Goal: Information Seeking & Learning: Learn about a topic

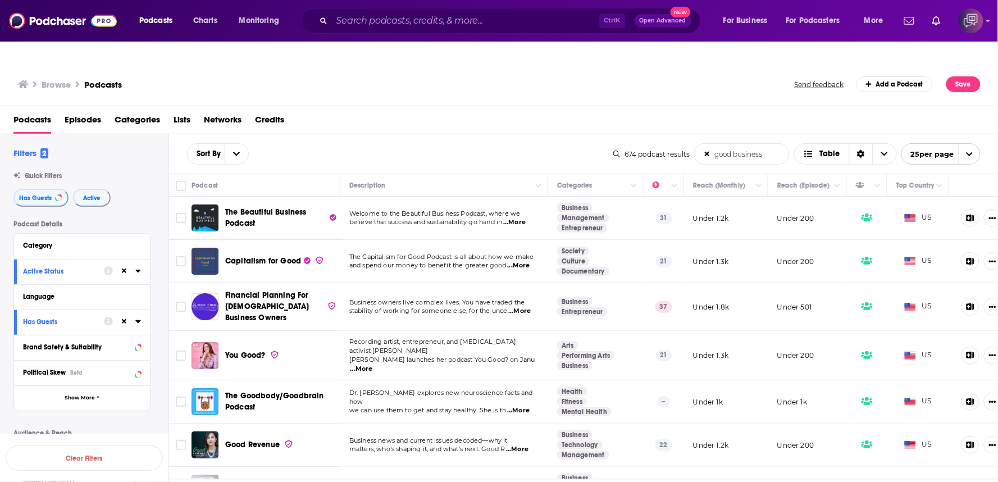
scroll to position [249, 0]
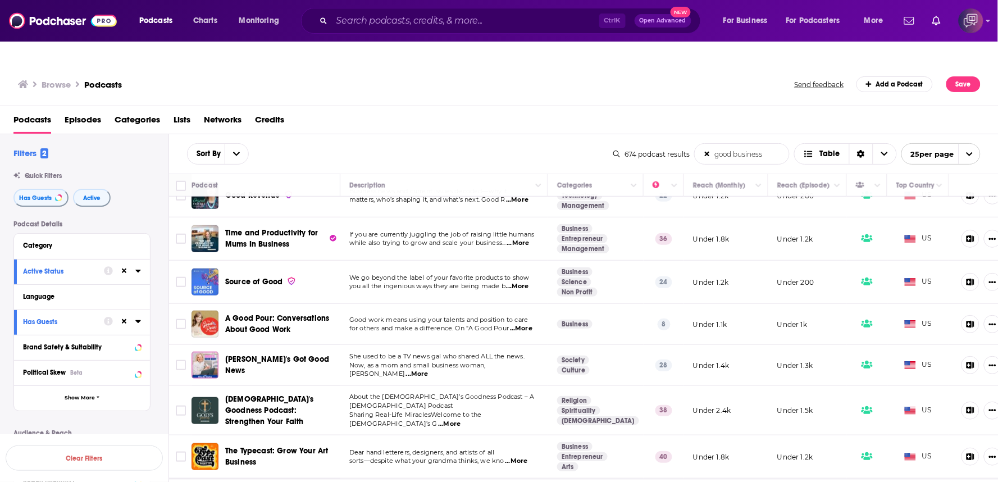
click at [429, 370] on span "...More" at bounding box center [417, 374] width 22 height 9
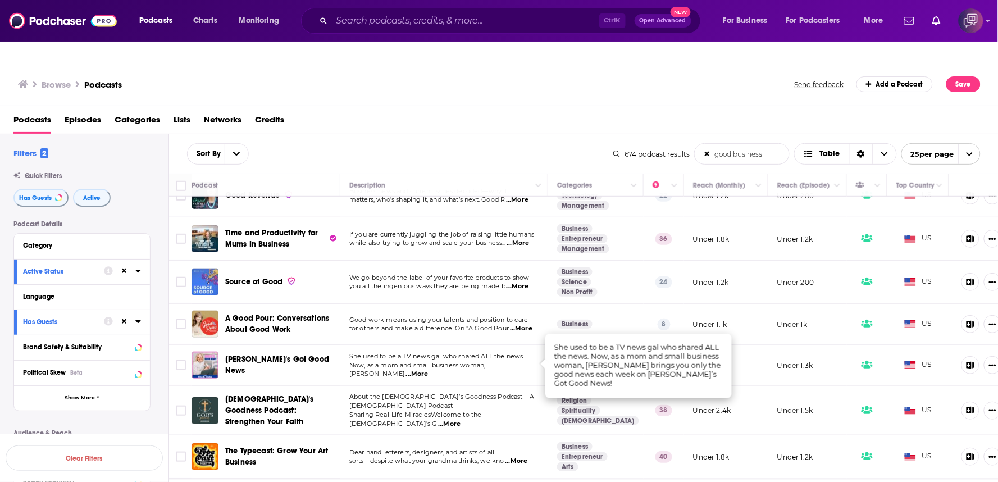
click at [528, 143] on div "Sort By good business List Search Input Search the results... Table" at bounding box center [400, 153] width 426 height 21
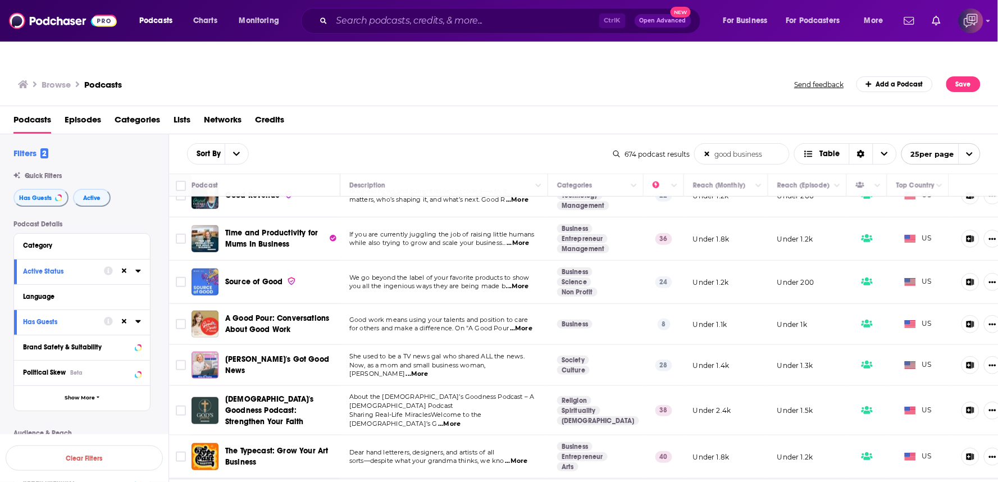
click at [528, 143] on div "Sort By good business List Search Input Search the results... Table" at bounding box center [400, 153] width 426 height 21
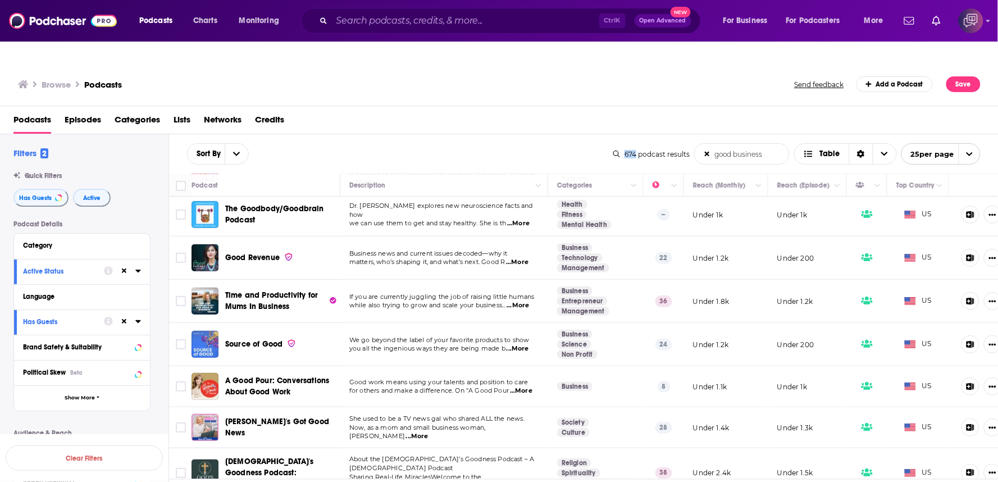
scroll to position [312, 0]
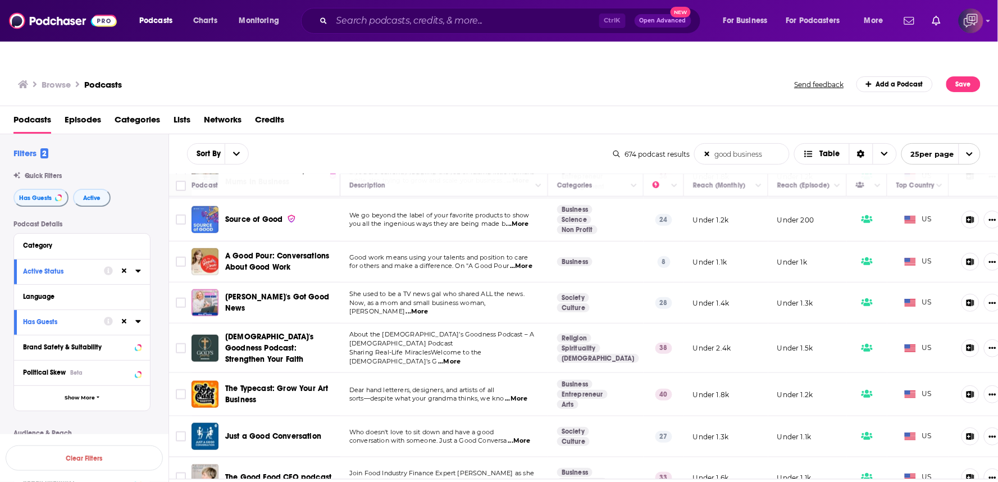
click at [528, 436] on span "...More" at bounding box center [519, 440] width 22 height 9
click at [527, 436] on span "...More" at bounding box center [519, 440] width 22 height 9
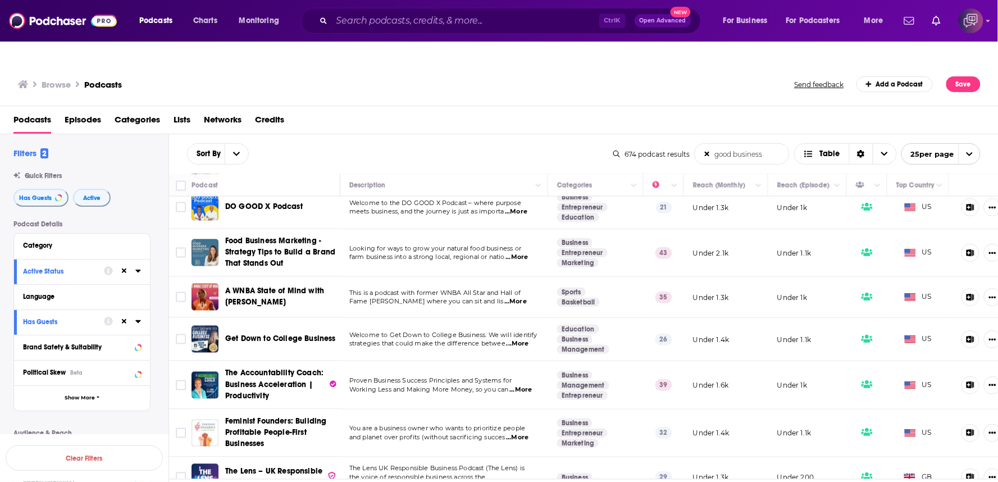
scroll to position [499, 0]
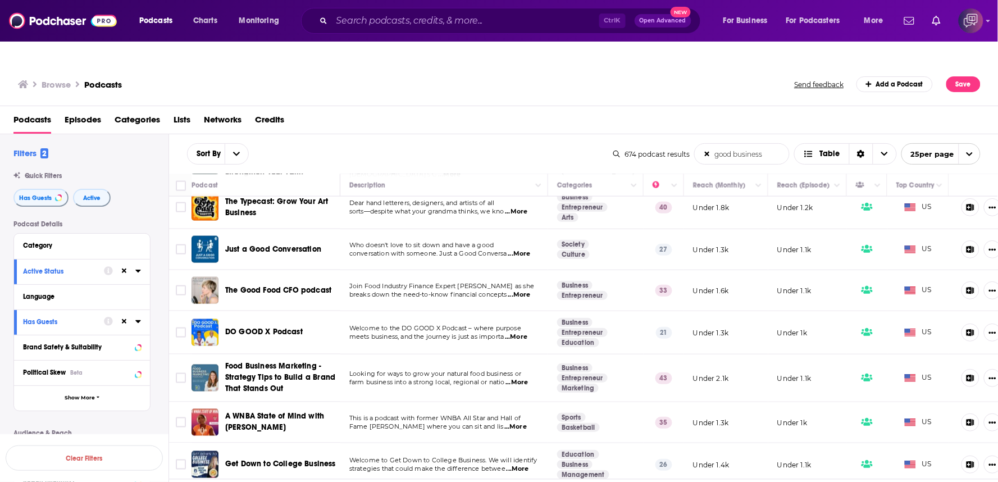
click at [531, 290] on span "...More" at bounding box center [519, 294] width 22 height 9
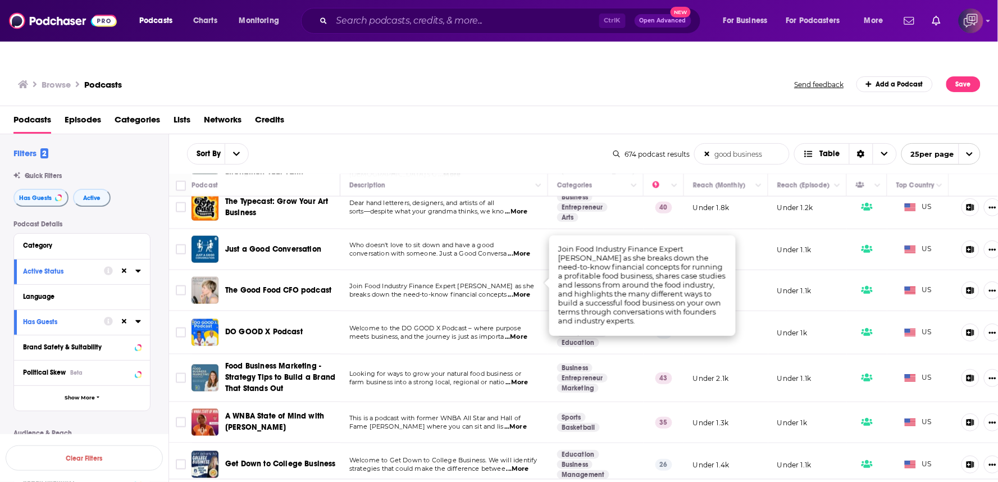
click at [509, 111] on div "Podcasts Episodes Categories Lists Networks Credits" at bounding box center [501, 122] width 976 height 23
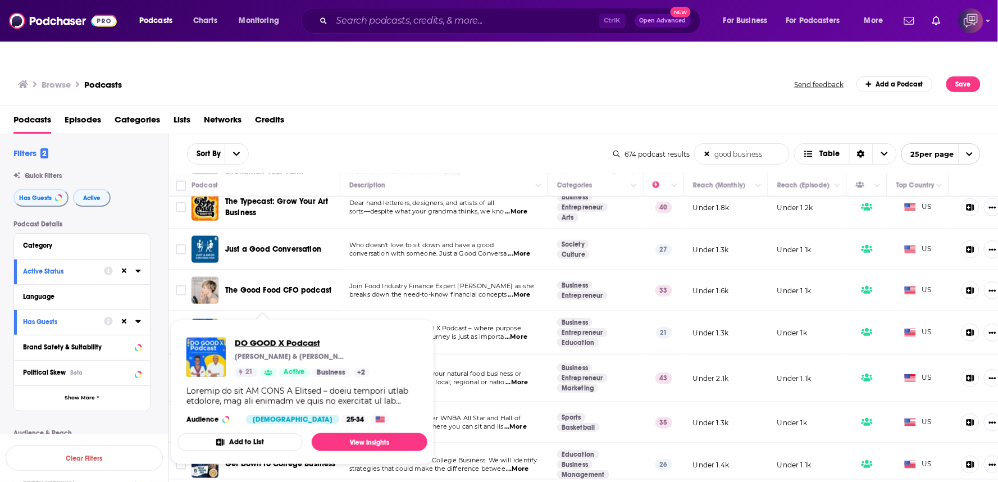
drag, startPoint x: 260, startPoint y: 299, endPoint x: 275, endPoint y: 321, distance: 26.6
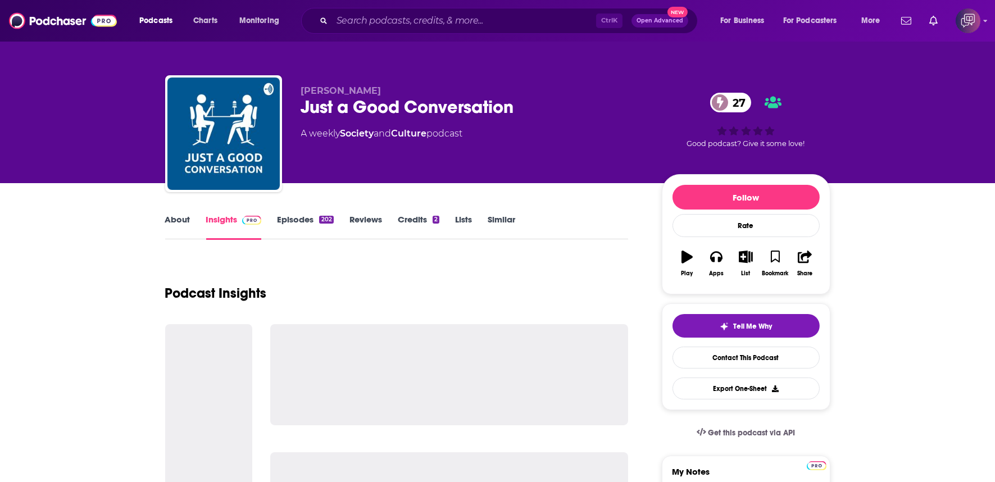
click at [540, 109] on div "Just a Good Conversation 27" at bounding box center [472, 107] width 343 height 22
click at [541, 109] on div "Just a Good Conversation 27" at bounding box center [472, 107] width 343 height 22
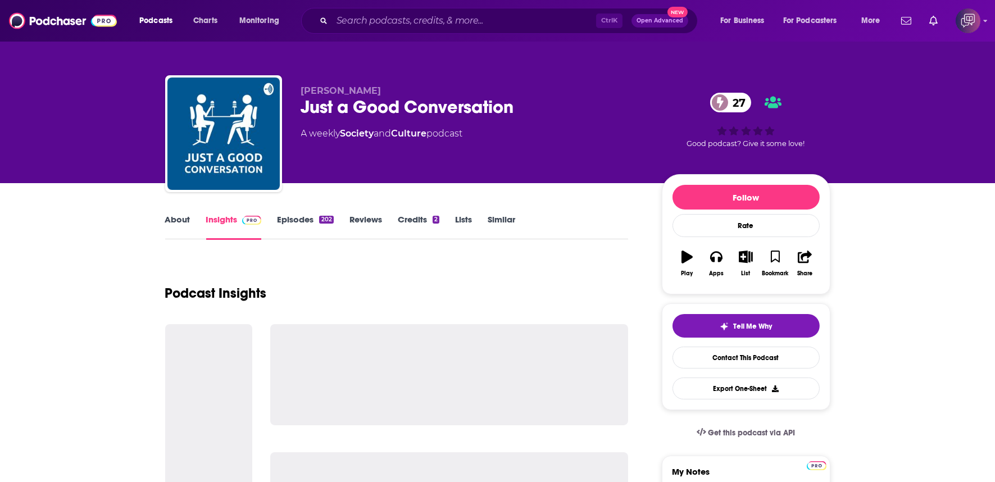
click at [541, 109] on div "Just a Good Conversation 27" at bounding box center [472, 107] width 343 height 22
copy div "Just a Good Conversation 27"
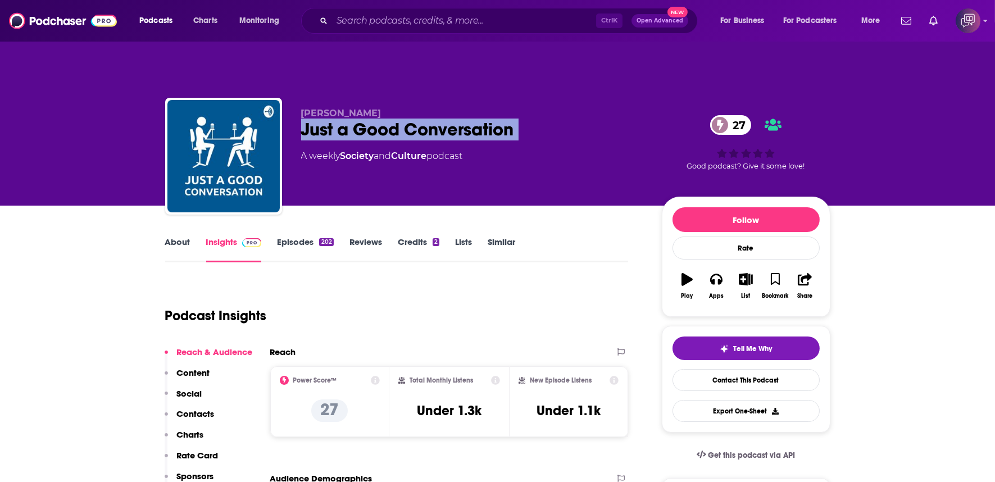
click at [166, 236] on link "About" at bounding box center [177, 249] width 25 height 26
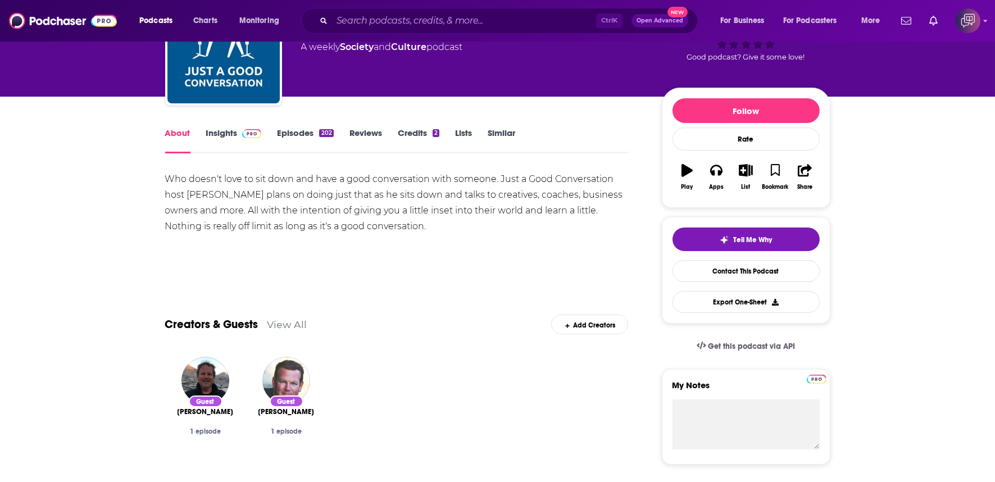
scroll to position [35, 0]
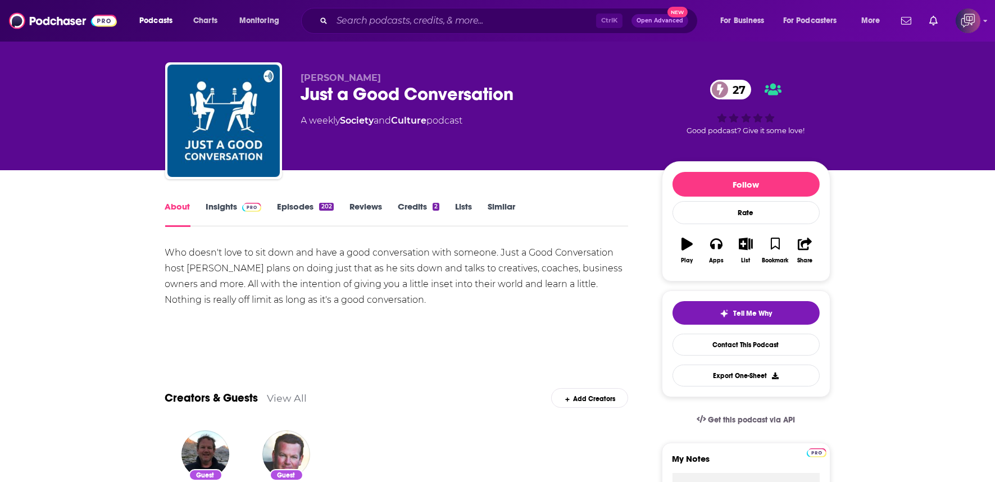
click at [221, 201] on link "Insights" at bounding box center [234, 214] width 56 height 26
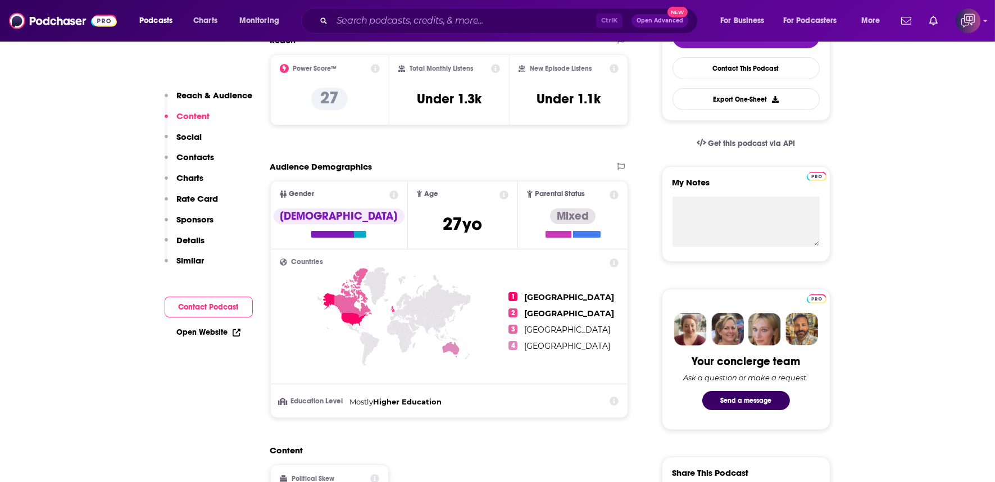
scroll to position [749, 0]
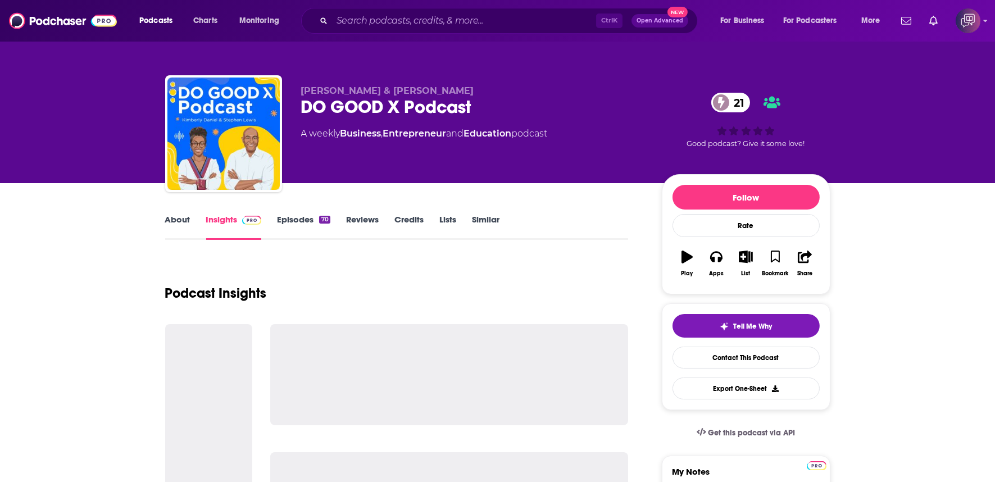
click at [491, 110] on div "DO GOOD X Podcast 21" at bounding box center [472, 107] width 343 height 22
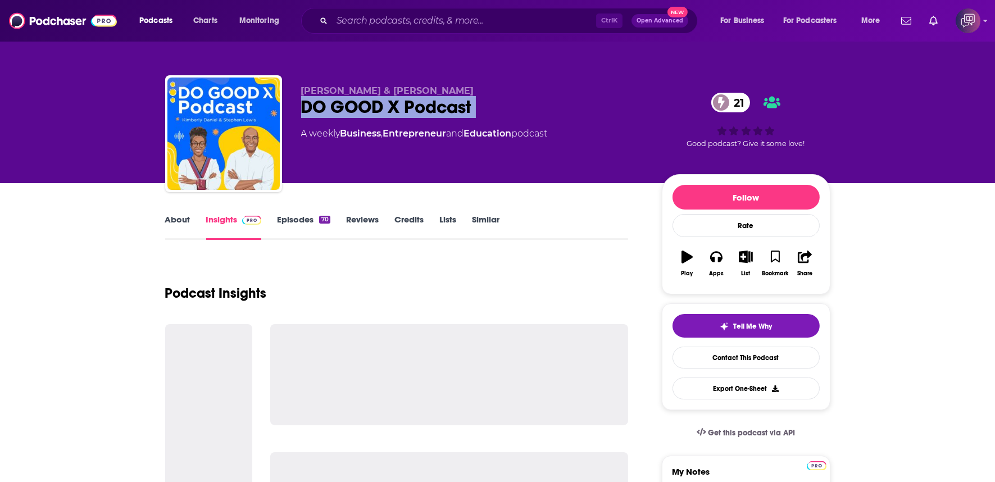
click at [491, 110] on div "DO GOOD X Podcast 21" at bounding box center [472, 107] width 343 height 22
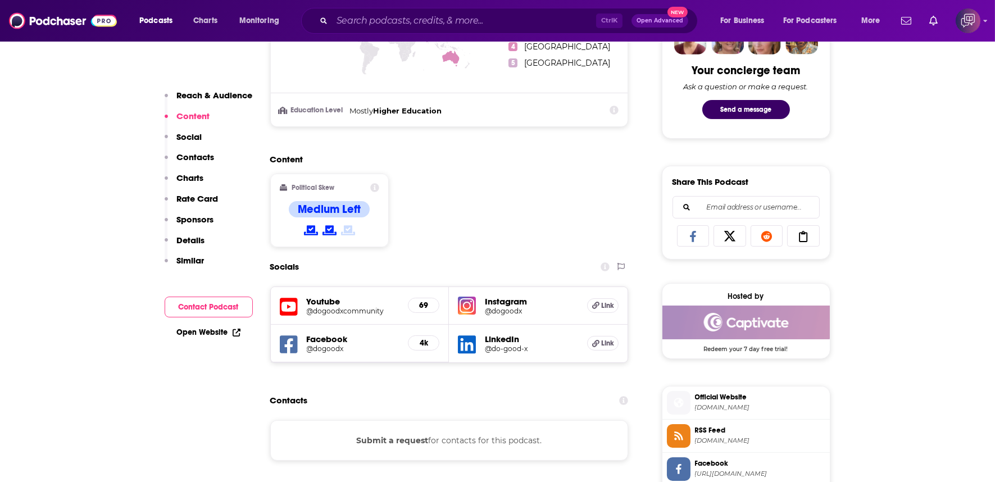
scroll to position [624, 0]
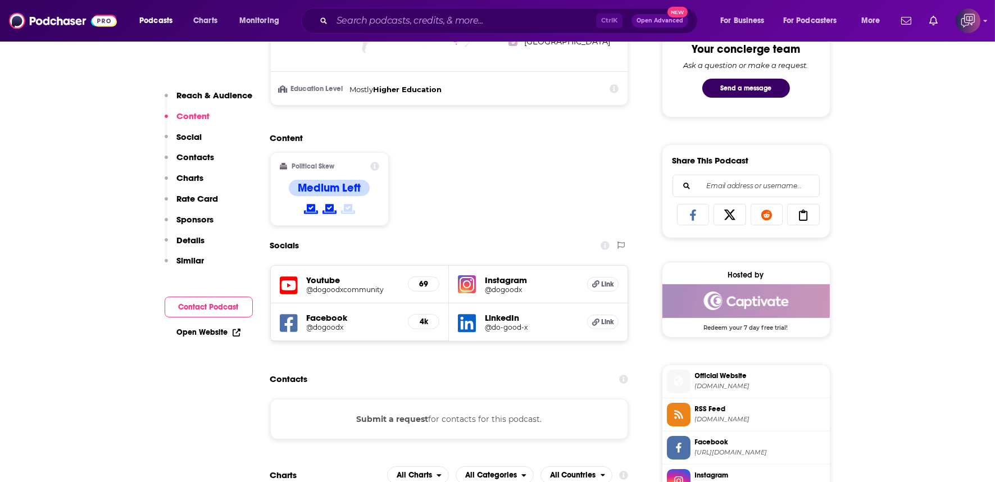
click at [336, 323] on h5 "@dogoodx" at bounding box center [353, 327] width 93 height 8
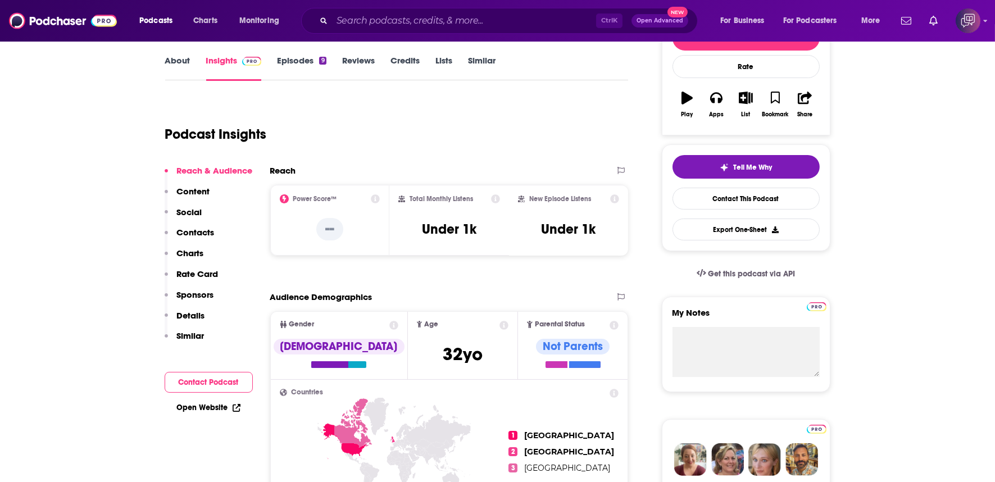
scroll to position [62, 0]
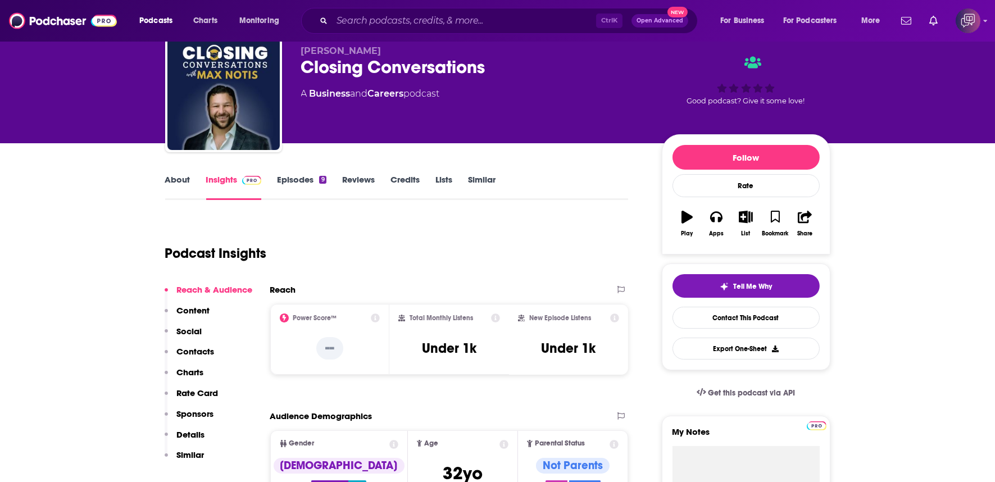
click at [503, 56] on div "Closing Conversations" at bounding box center [472, 67] width 343 height 22
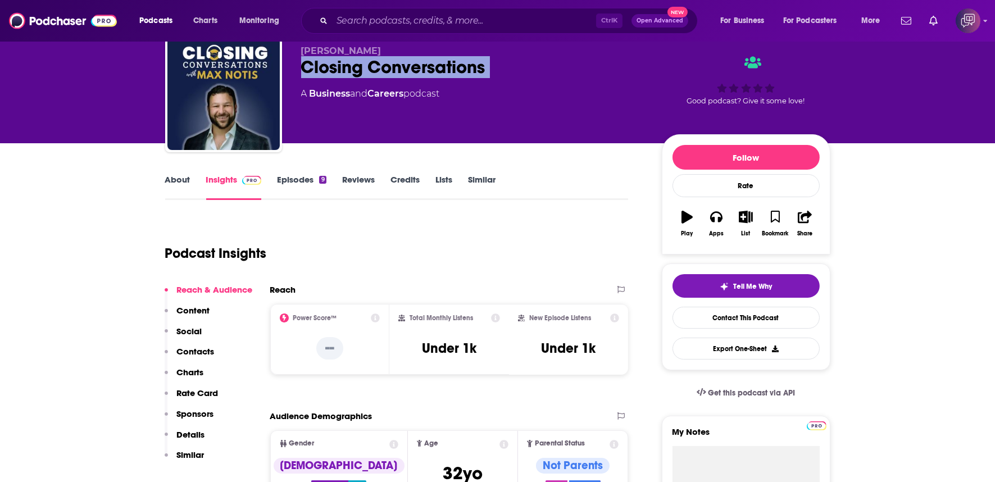
click at [503, 56] on div "Closing Conversations" at bounding box center [472, 67] width 343 height 22
drag, startPoint x: 503, startPoint y: 51, endPoint x: 529, endPoint y: 34, distance: 30.5
click at [508, 56] on div "Closing Conversations" at bounding box center [472, 67] width 343 height 22
copy div "Closing Conversations"
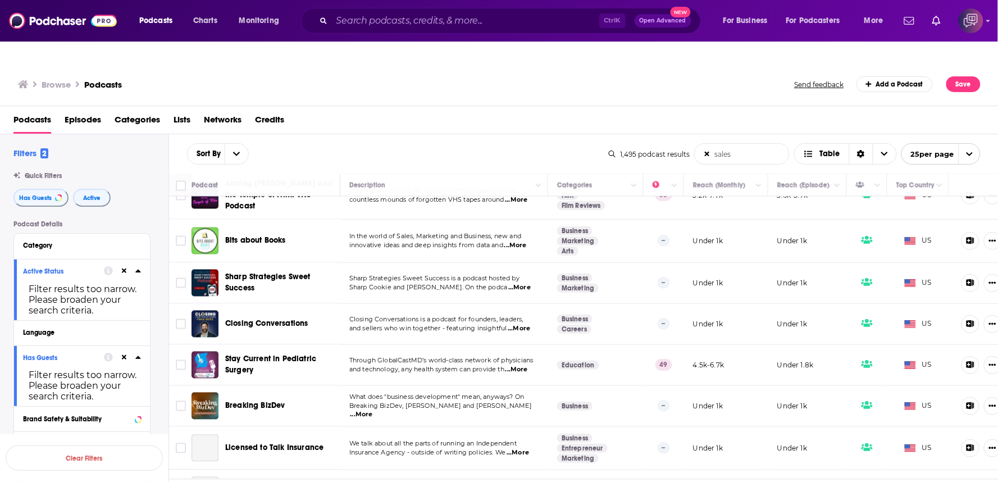
scroll to position [686, 0]
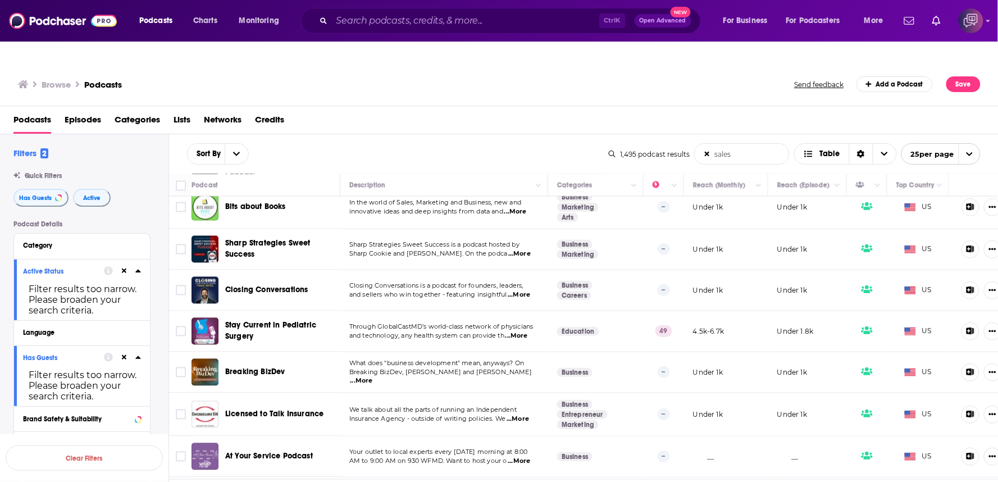
click at [373, 376] on span "...More" at bounding box center [361, 380] width 22 height 9
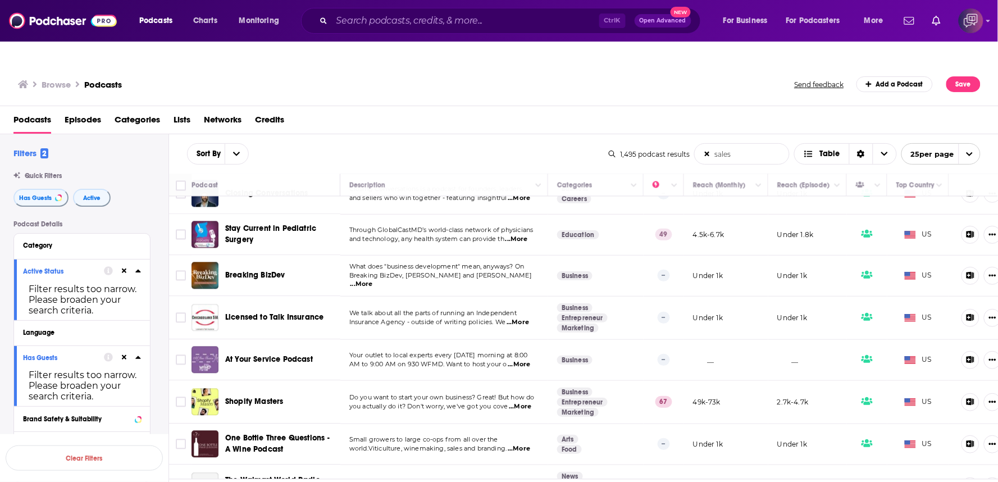
scroll to position [784, 0]
click at [525, 481] on span "...More" at bounding box center [517, 489] width 22 height 9
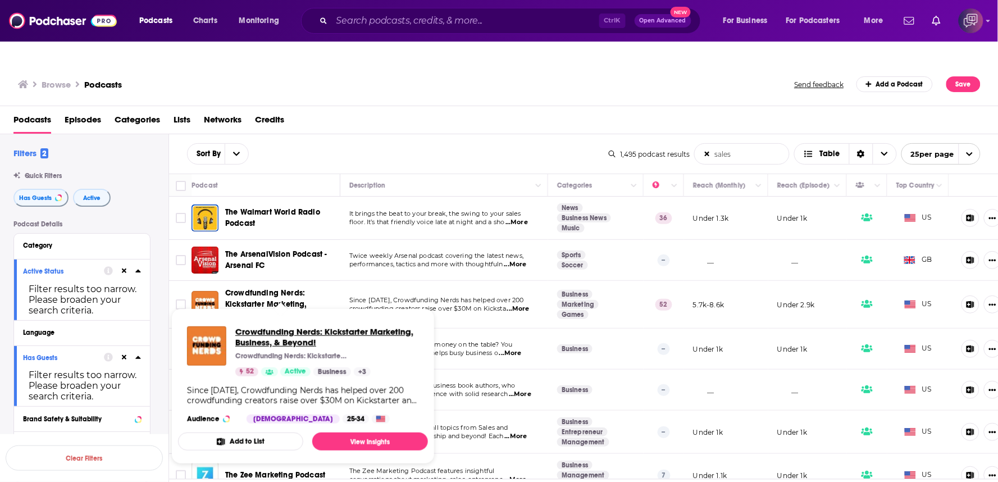
drag, startPoint x: 265, startPoint y: 295, endPoint x: 284, endPoint y: 310, distance: 24.4
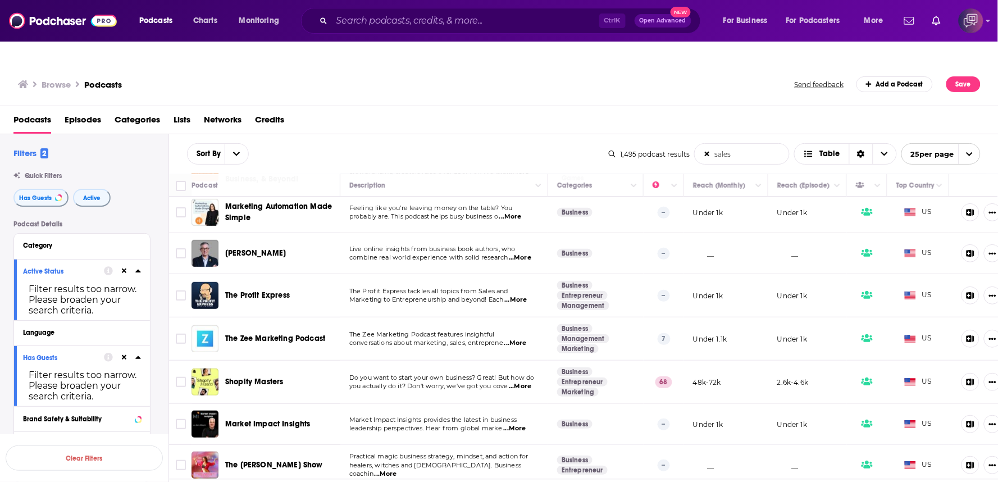
scroll to position [249, 0]
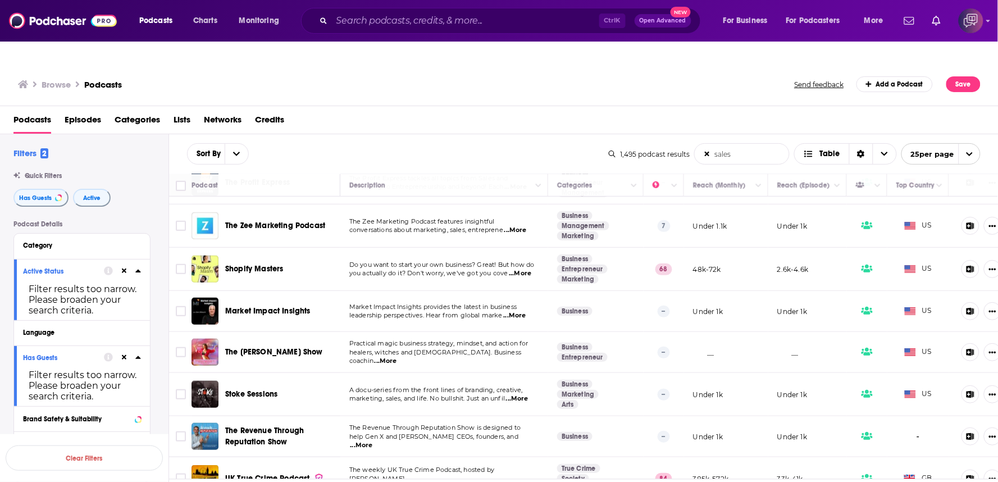
drag, startPoint x: 260, startPoint y: 386, endPoint x: 236, endPoint y: 375, distance: 25.9
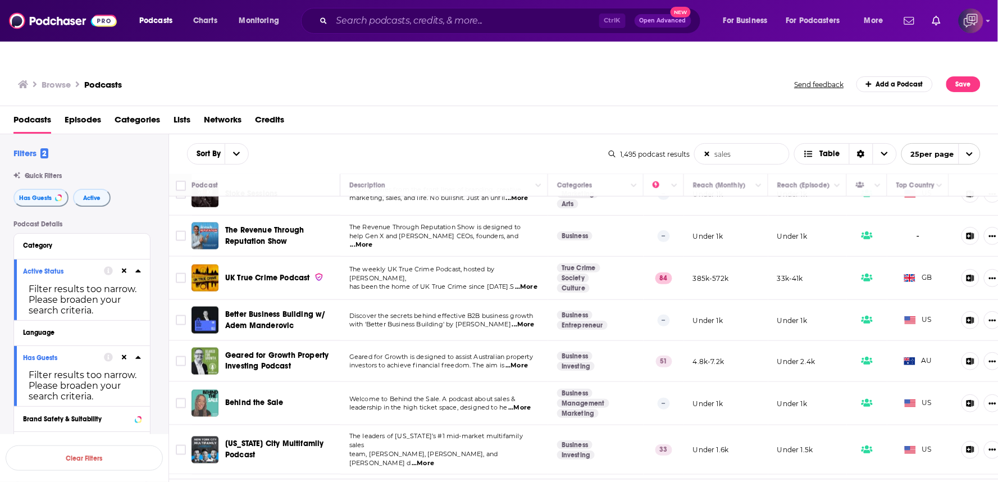
scroll to position [436, 0]
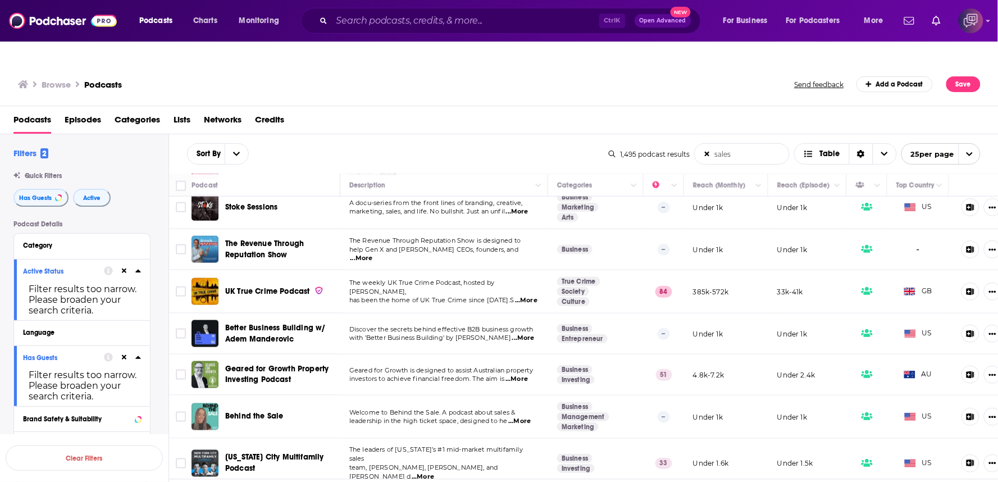
click at [373, 254] on span "...More" at bounding box center [361, 258] width 22 height 9
click at [331, 270] on td "UK True Crime Podcast" at bounding box center [266, 291] width 149 height 43
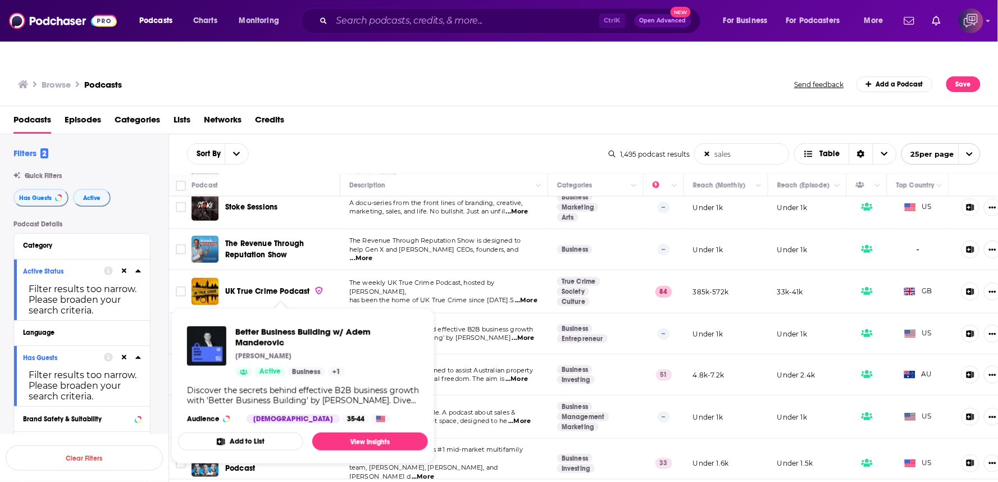
drag, startPoint x: 257, startPoint y: 304, endPoint x: 497, endPoint y: 24, distance: 369.3
click at [329, 326] on span "Better Business Building w/ Adem Manderovic" at bounding box center [327, 336] width 184 height 21
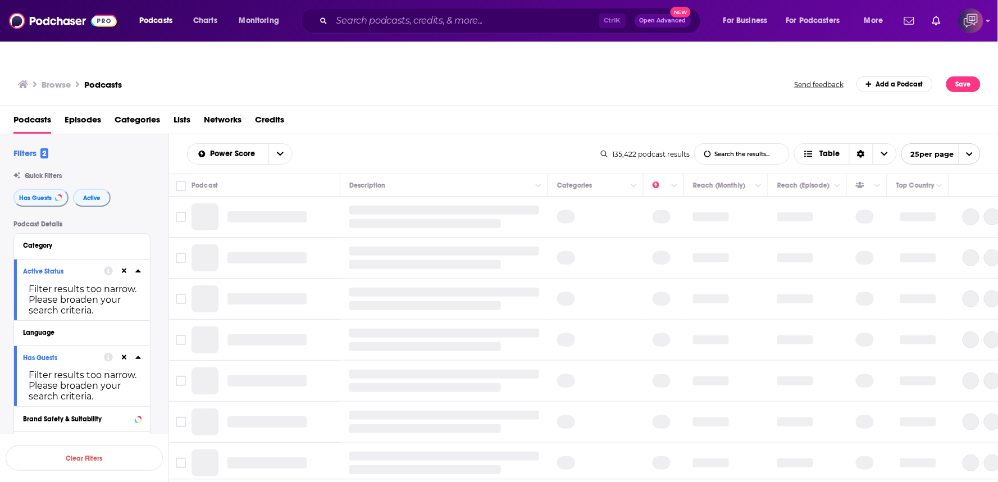
click at [733, 144] on input "List Search Input" at bounding box center [742, 154] width 94 height 20
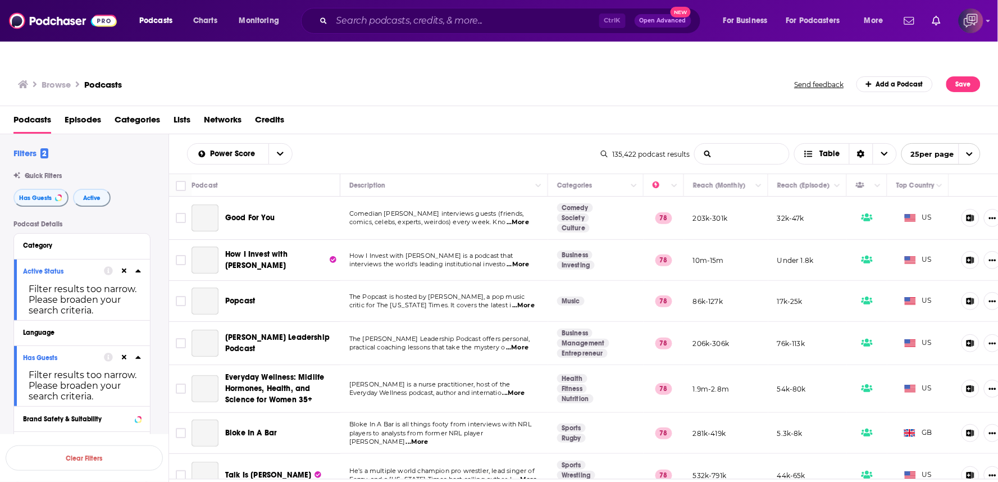
type input "sales"
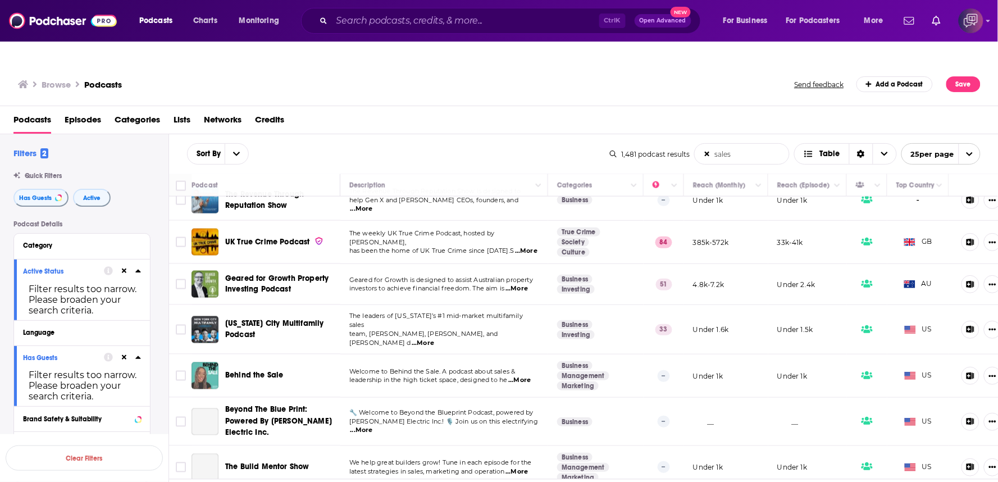
scroll to position [562, 0]
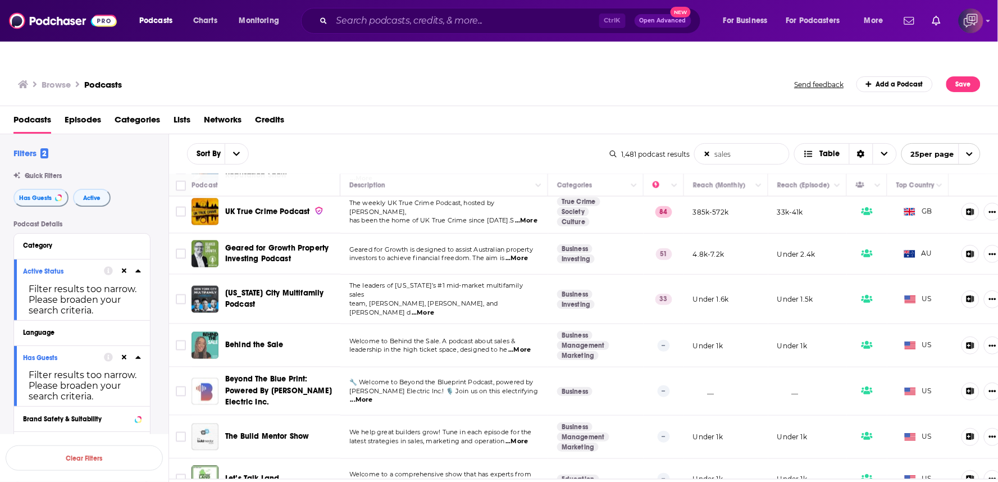
click at [495, 111] on div "Podcasts Episodes Categories Lists Networks Credits" at bounding box center [501, 122] width 976 height 23
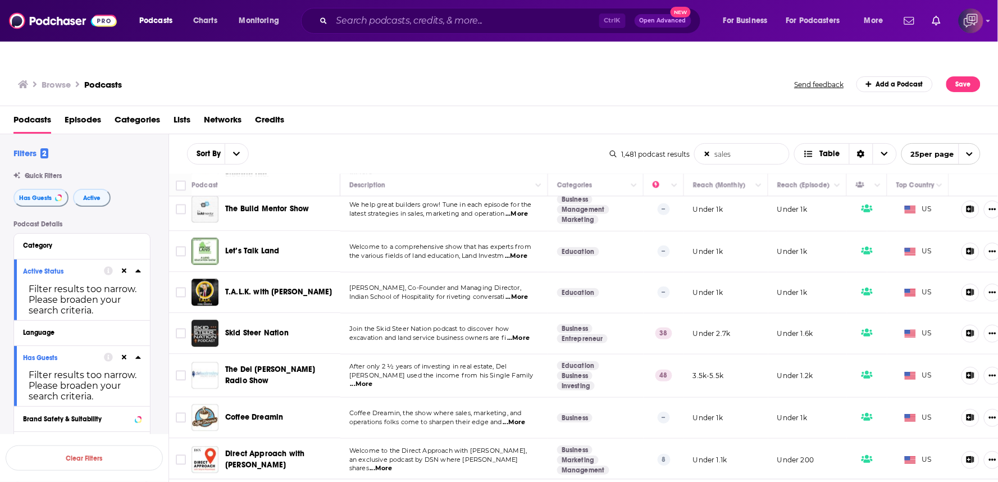
scroll to position [666, 0]
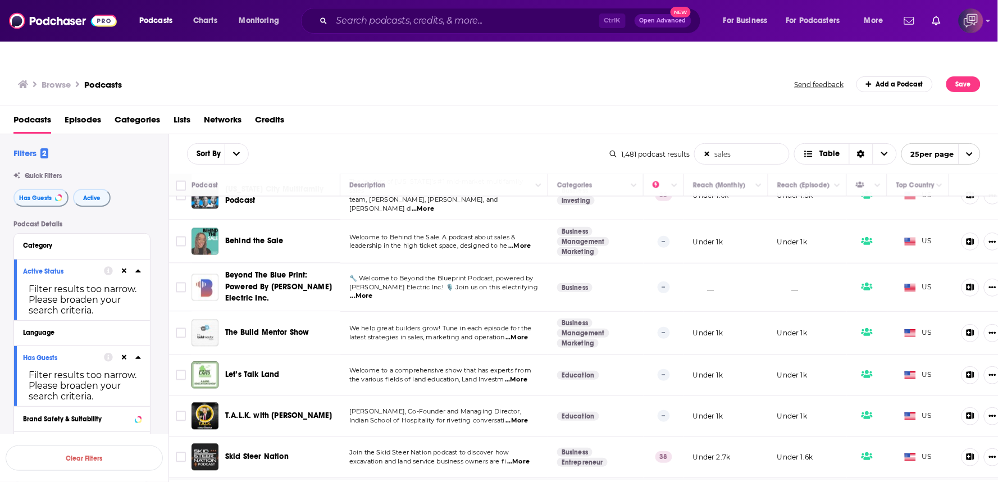
click at [515, 333] on span "...More" at bounding box center [517, 337] width 22 height 9
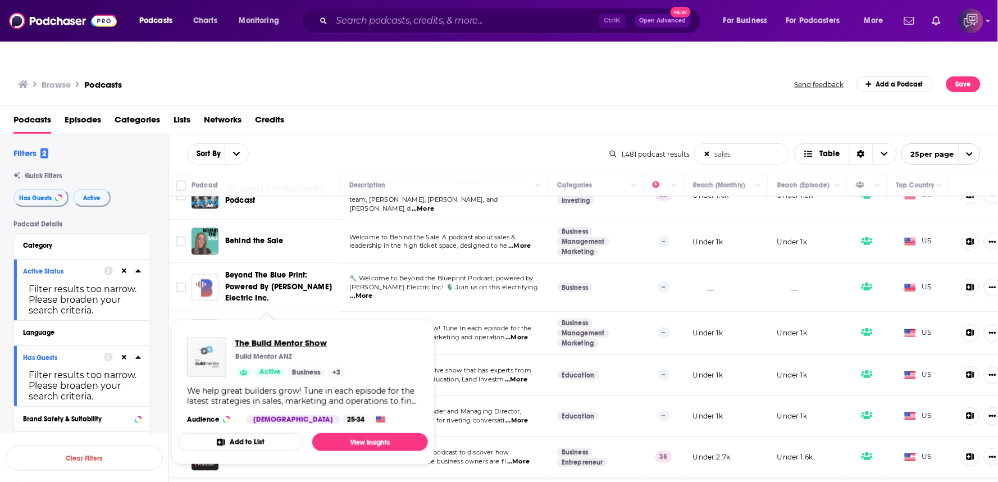
drag, startPoint x: 257, startPoint y: 302, endPoint x: 313, endPoint y: 321, distance: 59.3
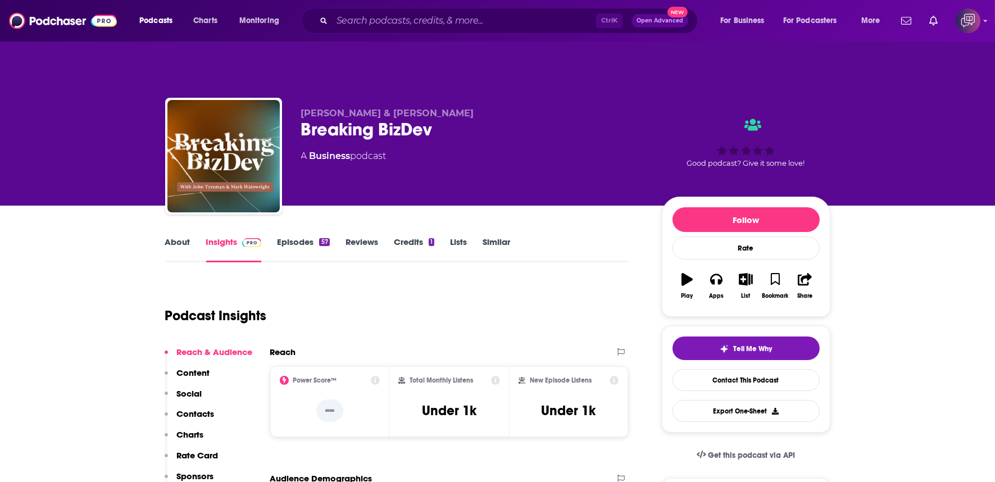
click at [453, 119] on div "Breaking BizDev" at bounding box center [472, 130] width 343 height 22
copy div "Breaking BizDev"
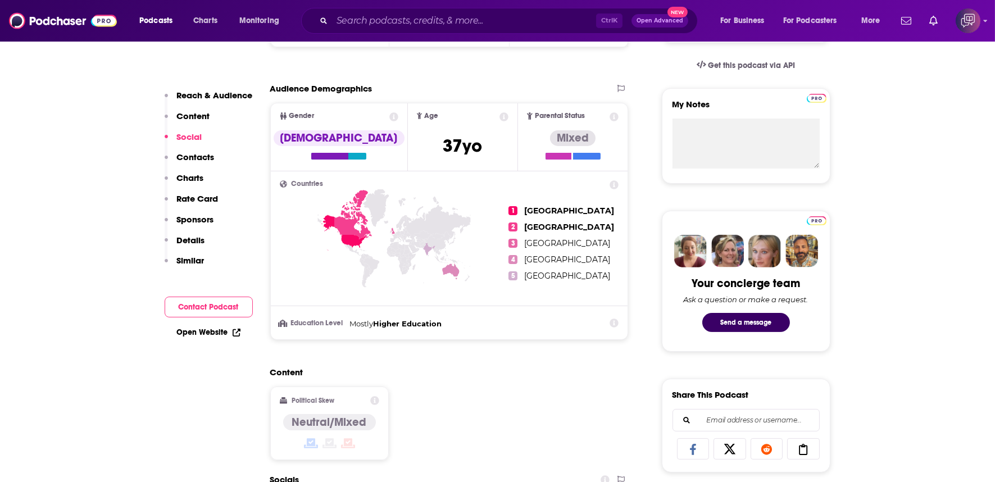
scroll to position [686, 0]
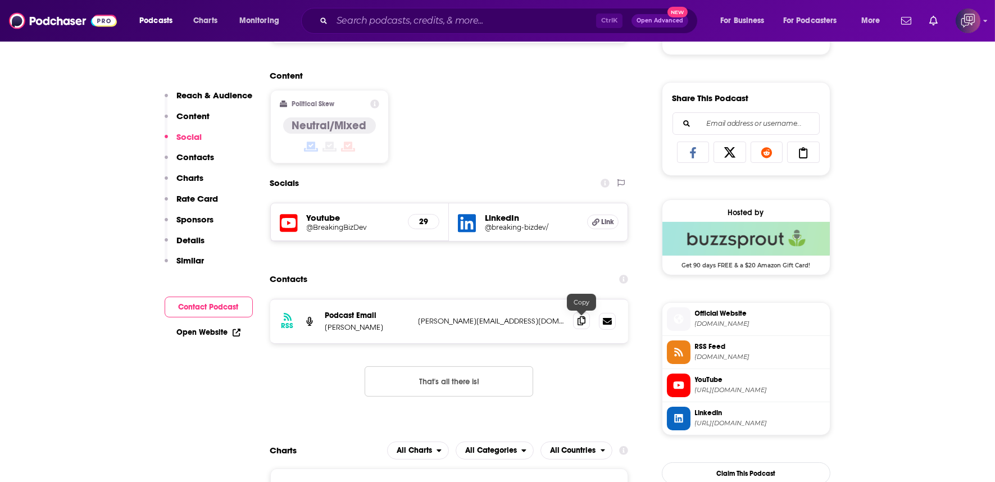
click at [582, 316] on icon at bounding box center [581, 320] width 8 height 9
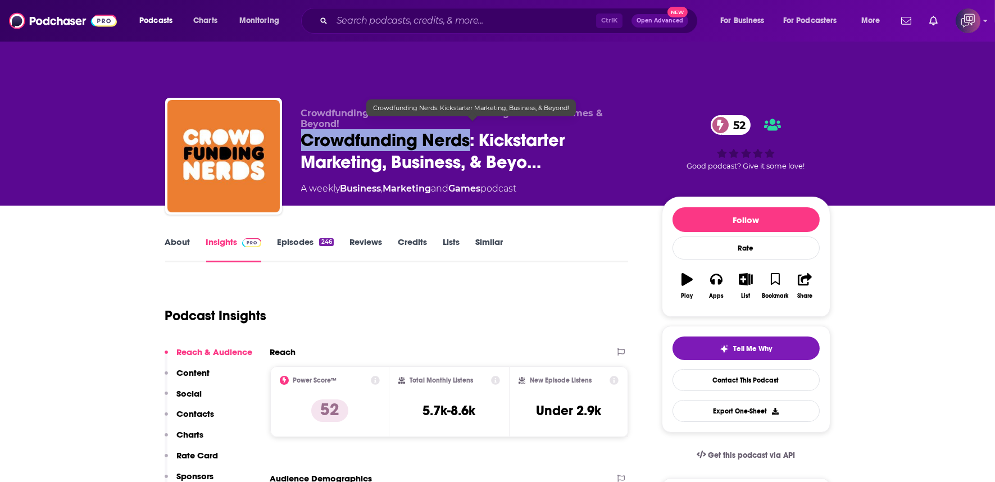
copy h2 "Crowdfunding Nerds"
drag, startPoint x: 296, startPoint y: 108, endPoint x: 468, endPoint y: 103, distance: 172.5
click at [468, 103] on div "Crowdfunding Nerds: Kickstarter Marketing For Board Games & Beyond! Crowdfundin…" at bounding box center [497, 158] width 665 height 121
click at [177, 236] on link "About" at bounding box center [177, 249] width 25 height 26
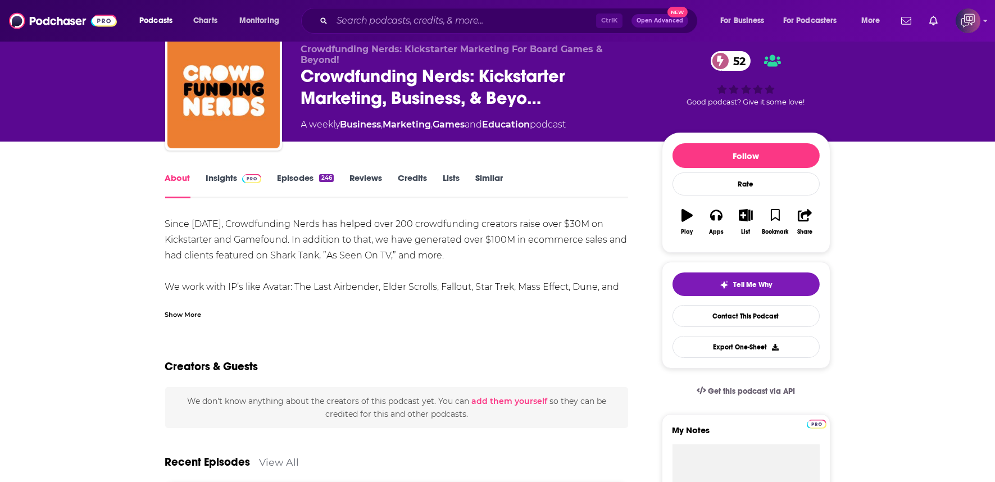
scroll to position [62, 0]
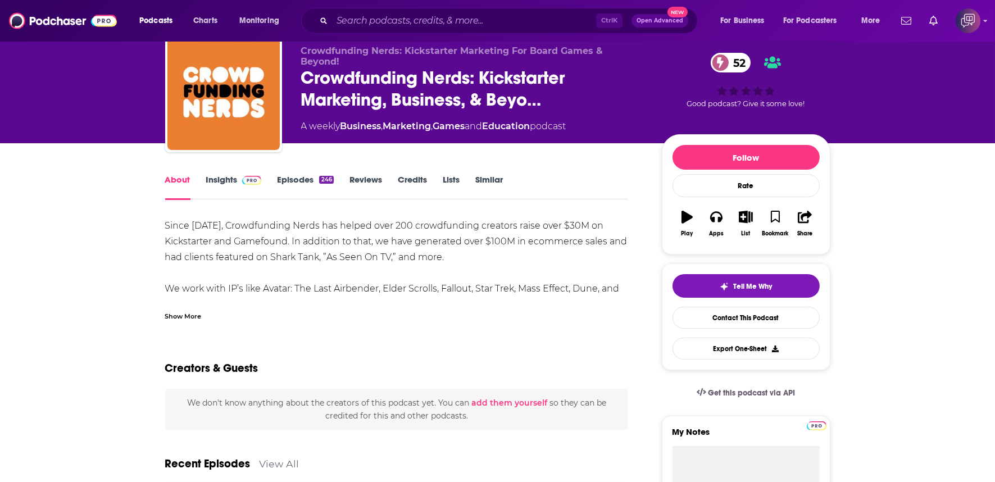
click at [222, 174] on link "Insights" at bounding box center [234, 187] width 56 height 26
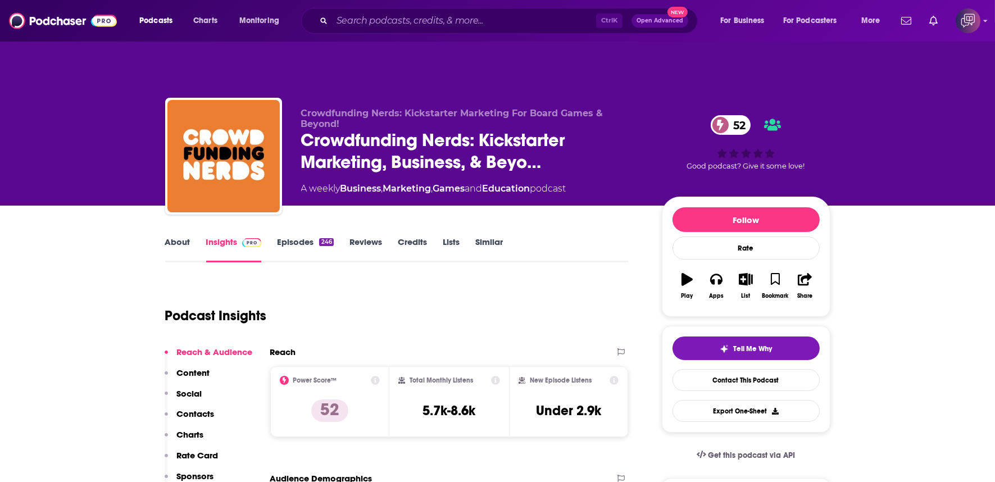
click at [302, 236] on link "Episodes 246" at bounding box center [305, 249] width 56 height 26
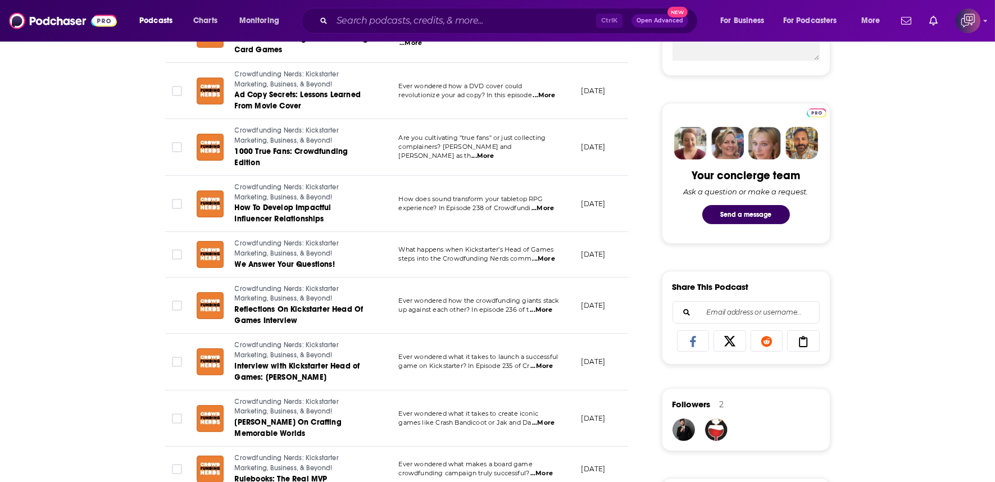
scroll to position [62, 0]
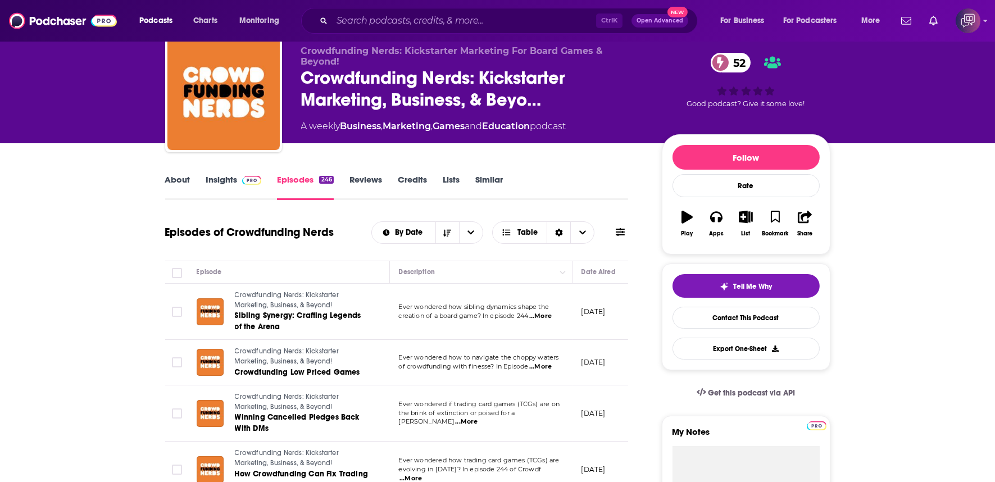
click at [179, 174] on link "About" at bounding box center [177, 187] width 25 height 26
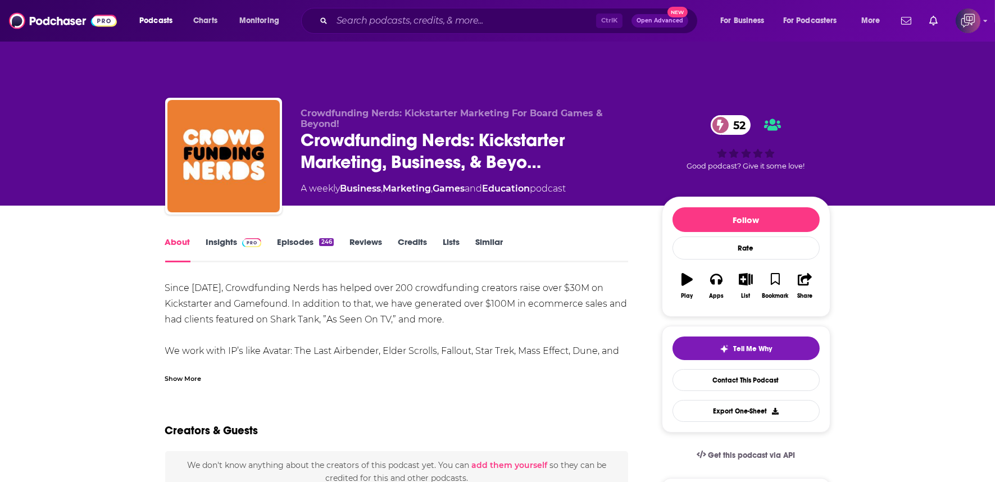
click at [198, 372] on div "Show More" at bounding box center [183, 377] width 37 height 11
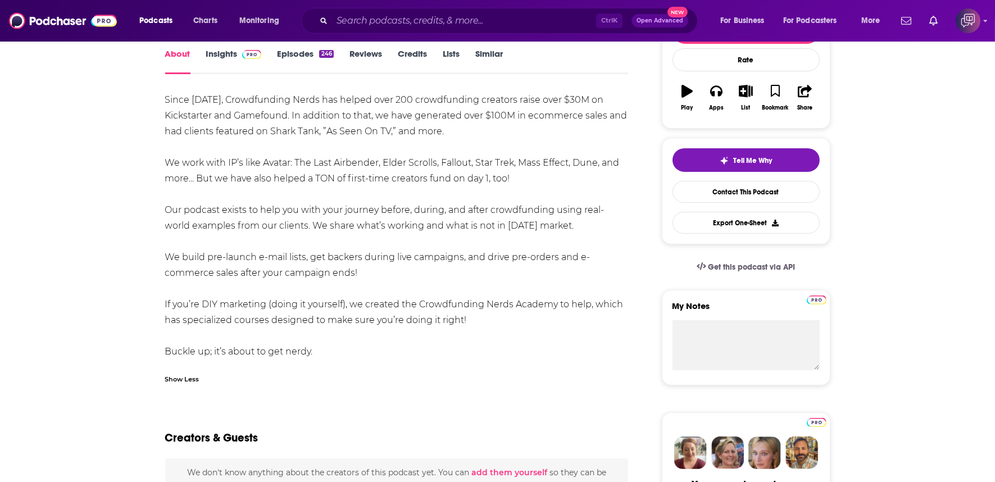
scroll to position [187, 0]
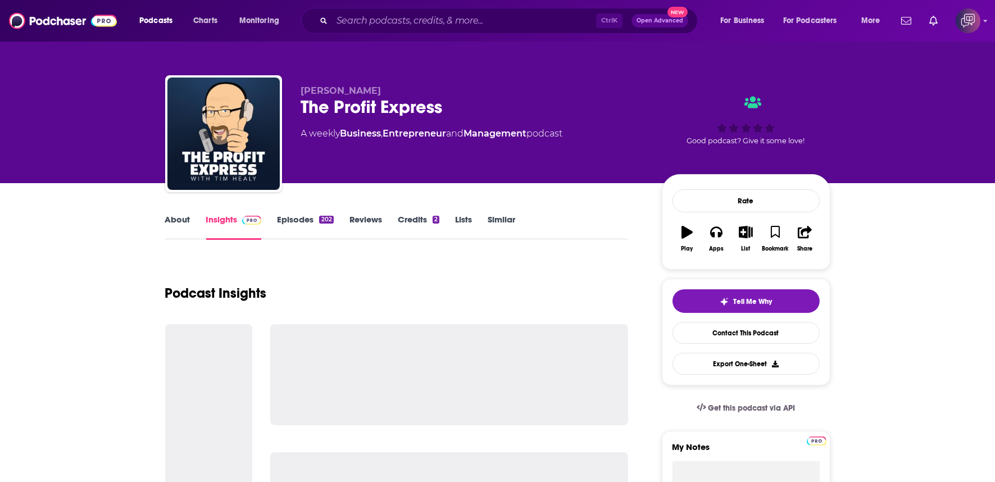
click at [490, 117] on div "The Profit Express" at bounding box center [472, 107] width 343 height 22
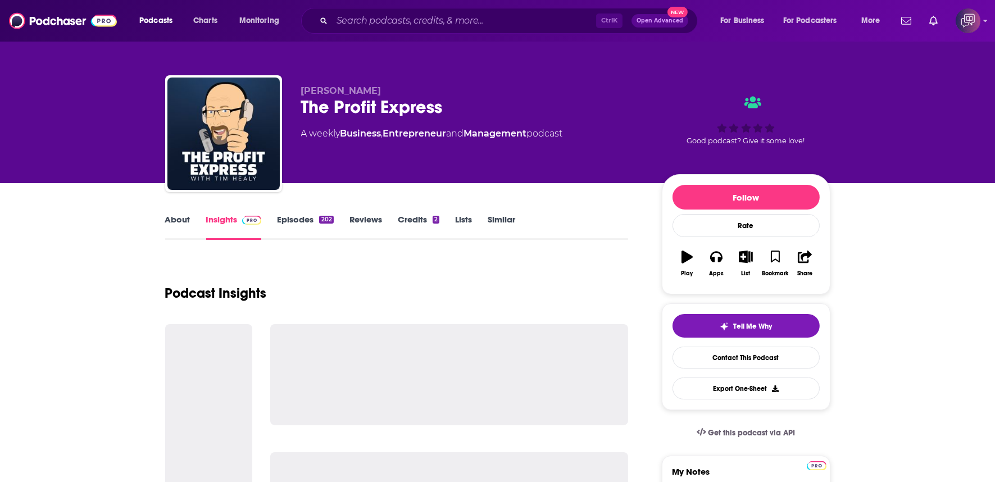
click at [490, 117] on div "The Profit Express" at bounding box center [472, 107] width 343 height 22
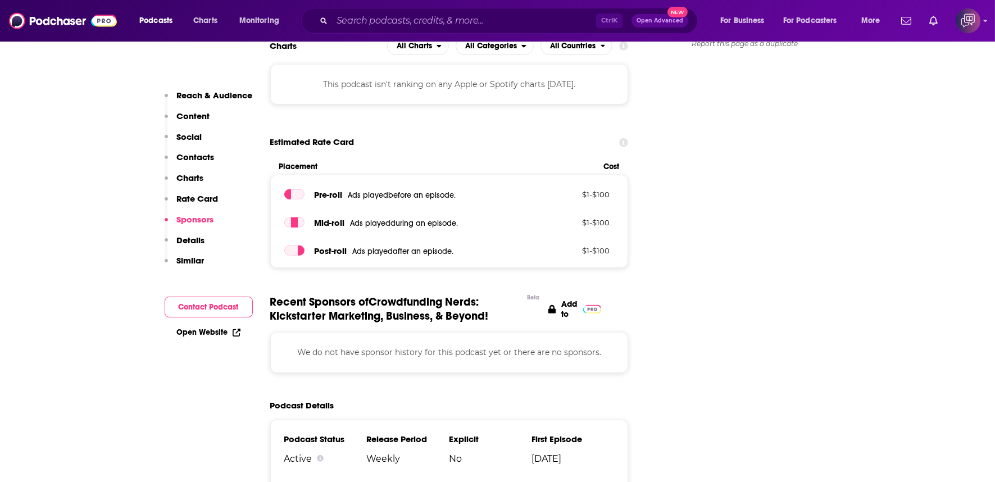
scroll to position [1068, 0]
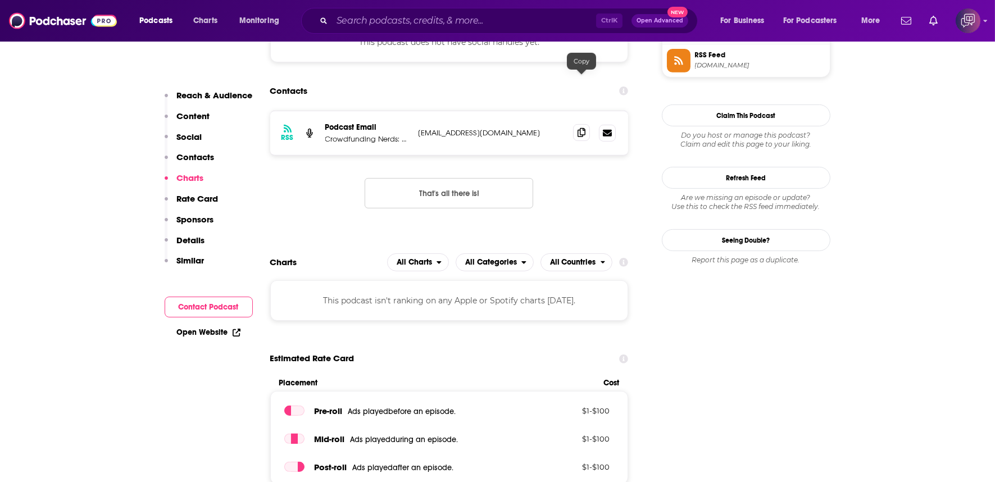
click at [585, 128] on icon at bounding box center [581, 132] width 8 height 9
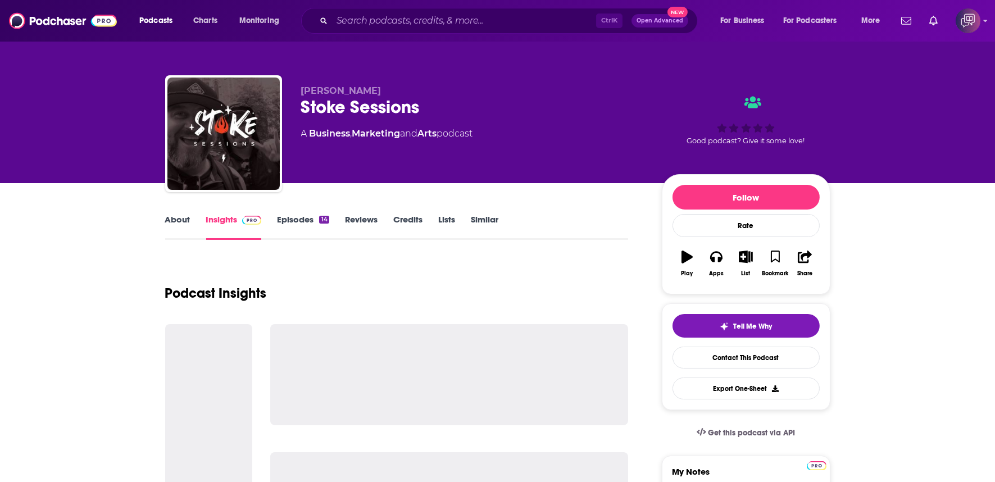
click at [444, 113] on div "Stoke Sessions" at bounding box center [472, 107] width 343 height 22
copy div "Stoke Sessions"
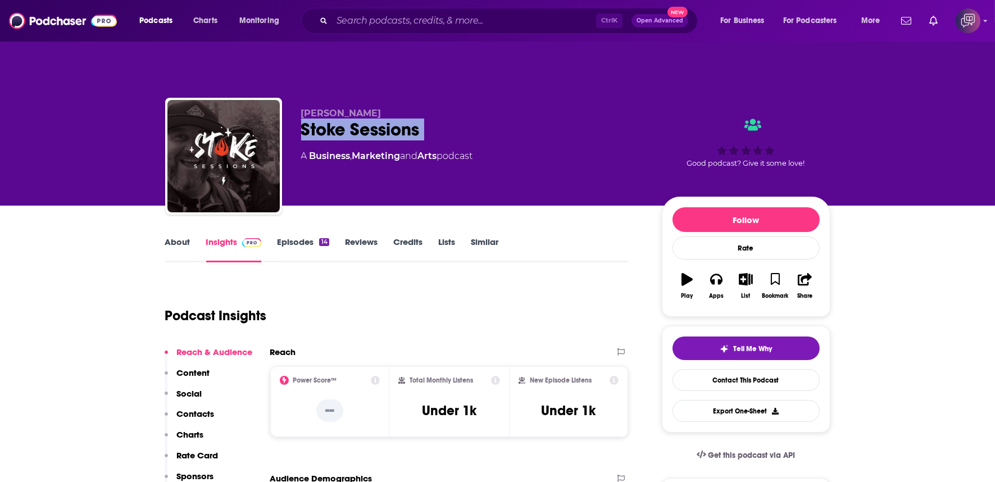
click at [188, 236] on link "About" at bounding box center [177, 249] width 25 height 26
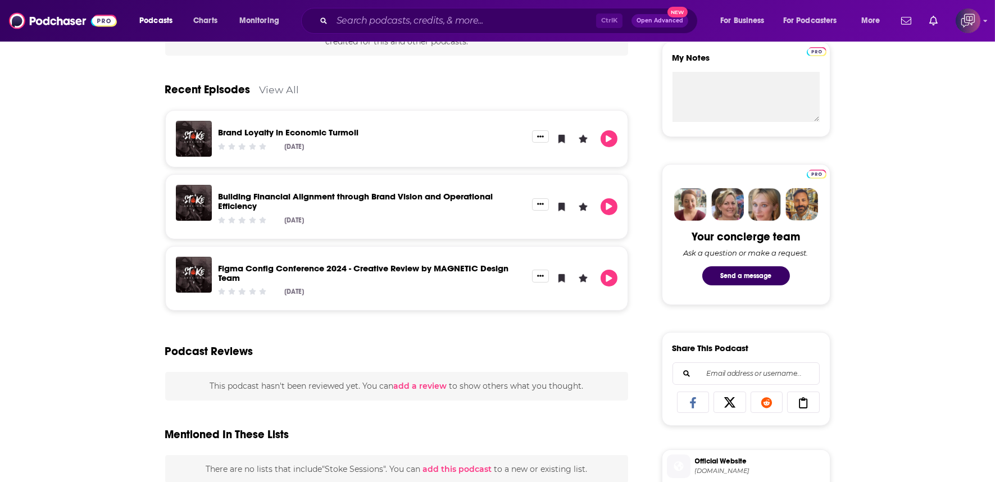
scroll to position [125, 0]
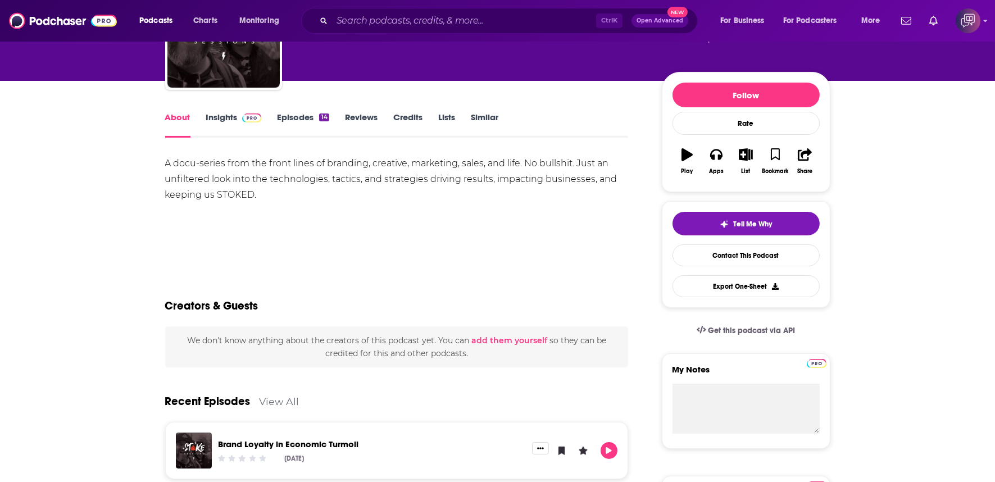
click at [217, 112] on link "Insights" at bounding box center [234, 125] width 56 height 26
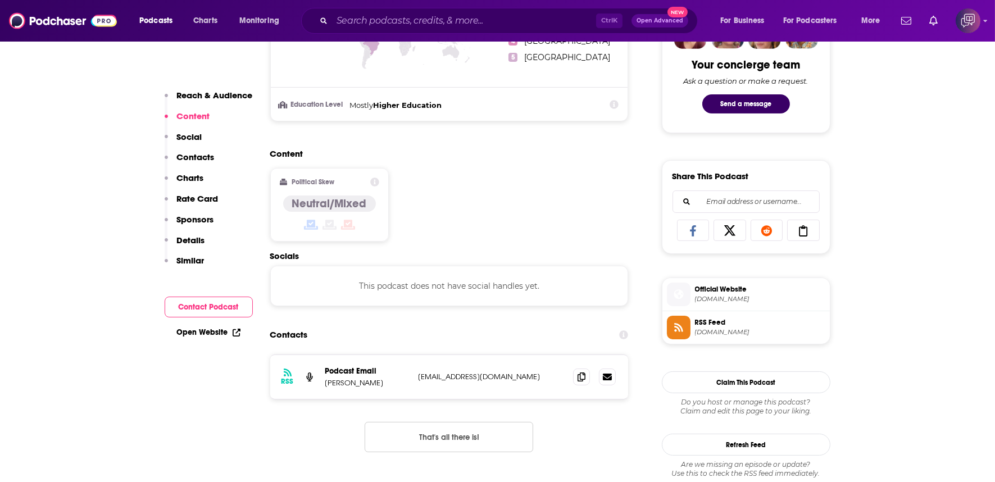
scroll to position [624, 0]
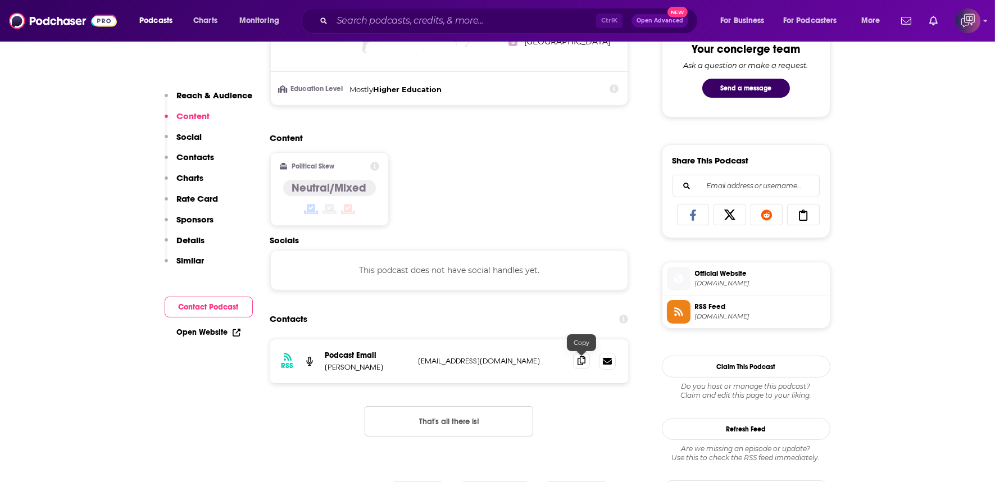
click at [584, 356] on icon at bounding box center [581, 360] width 8 height 9
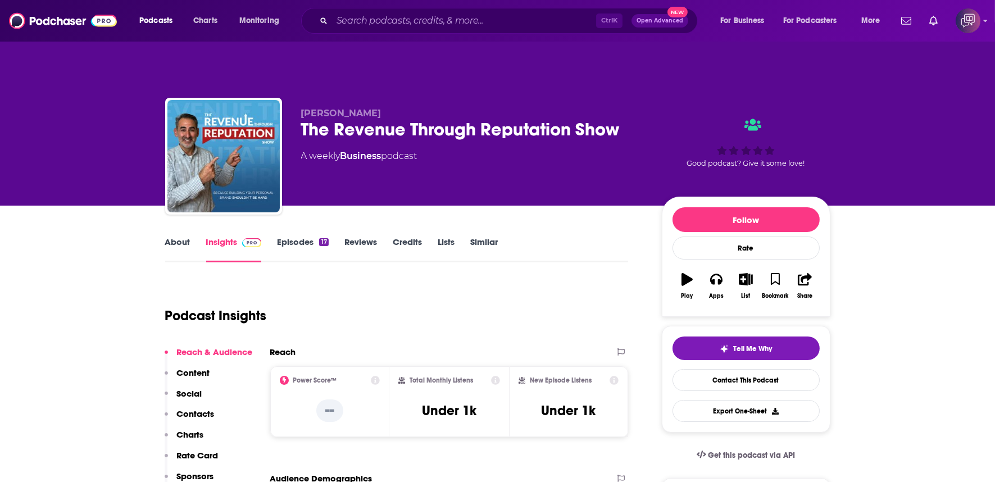
click at [627, 119] on div "The Revenue Through Reputation Show" at bounding box center [472, 130] width 343 height 22
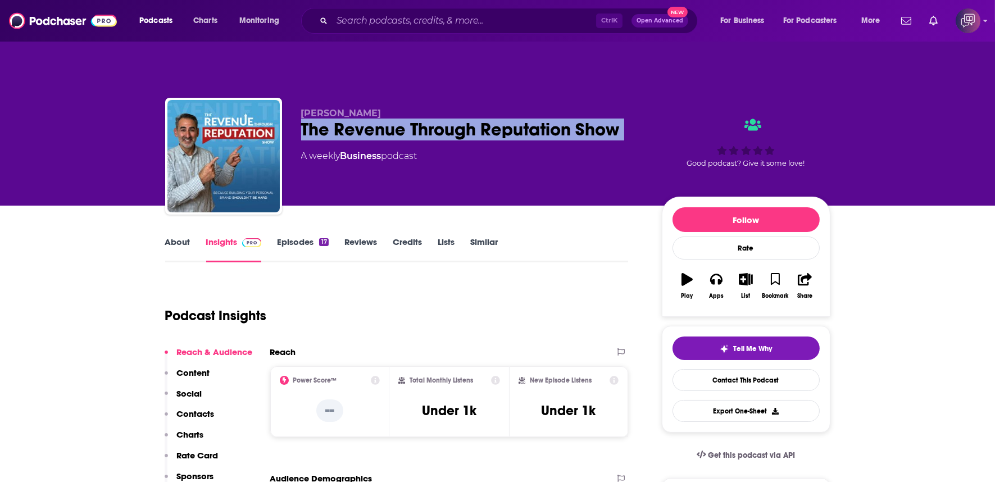
click at [627, 119] on div "The Revenue Through Reputation Show" at bounding box center [472, 130] width 343 height 22
copy div "The Revenue Through Reputation Show"
click at [184, 236] on link "About" at bounding box center [177, 249] width 25 height 26
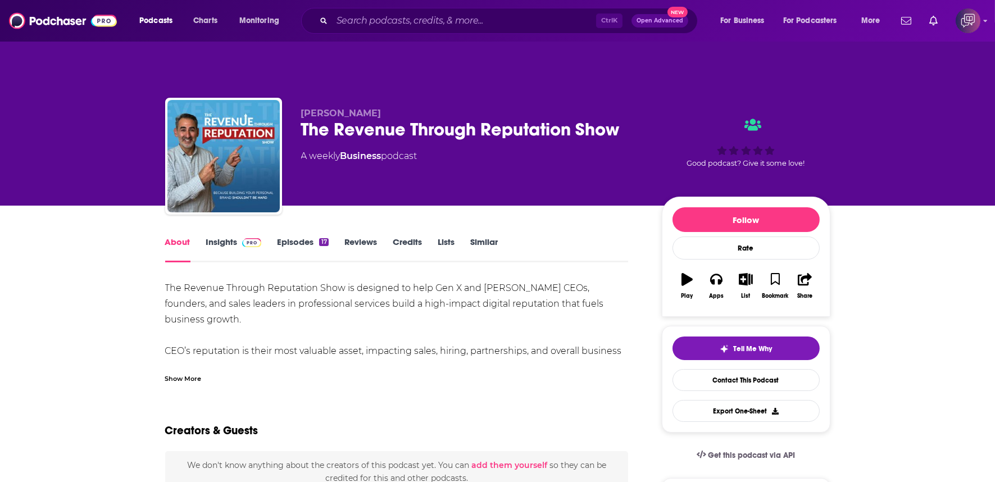
click at [207, 365] on div "Show More" at bounding box center [396, 374] width 463 height 19
click at [208, 365] on div "Show More" at bounding box center [396, 374] width 463 height 19
click at [186, 372] on div "Show More" at bounding box center [183, 377] width 37 height 11
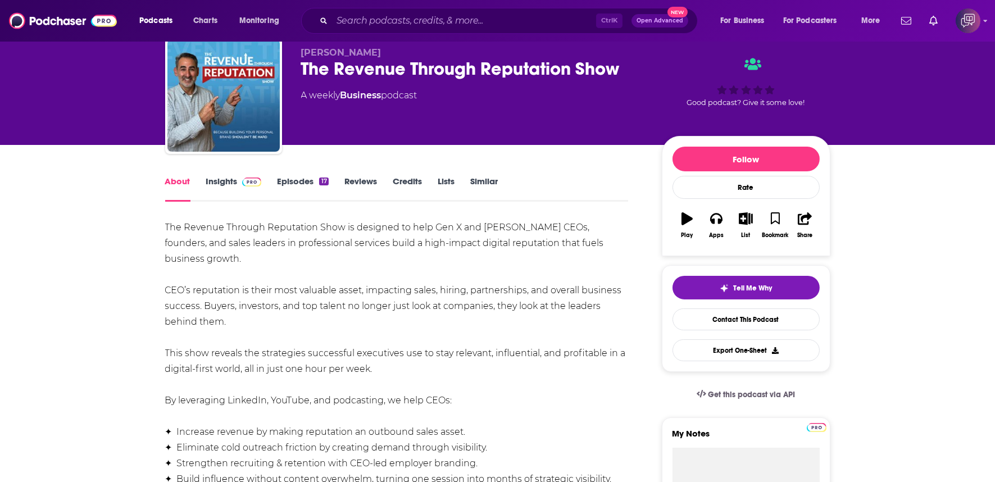
scroll to position [62, 0]
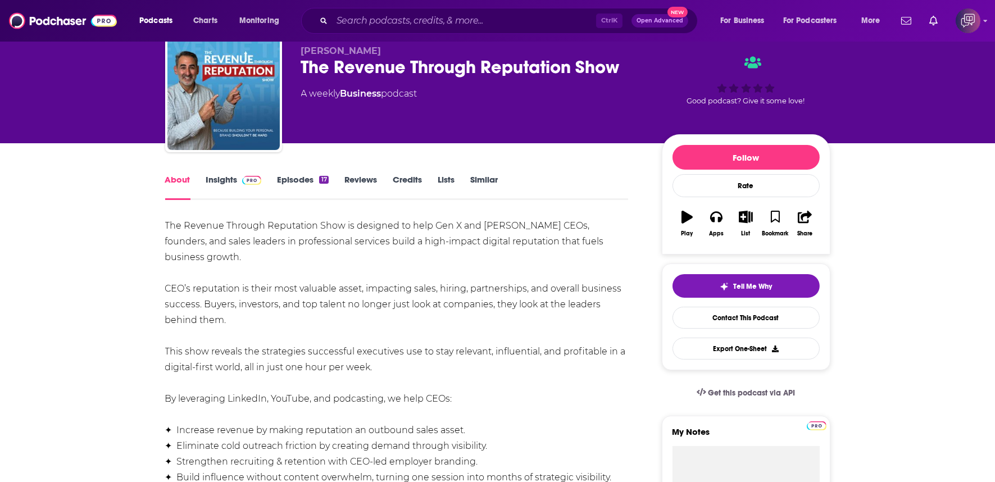
click at [218, 174] on link "Insights" at bounding box center [234, 187] width 56 height 26
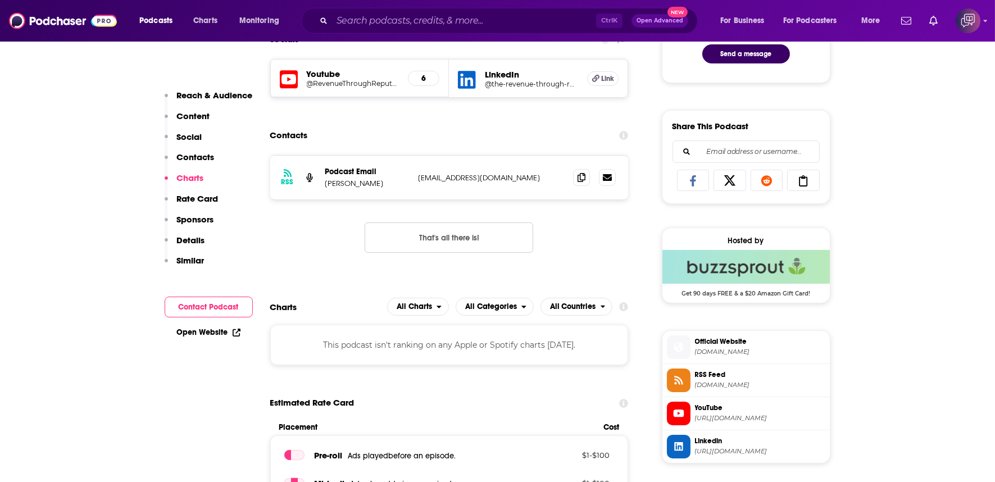
scroll to position [624, 0]
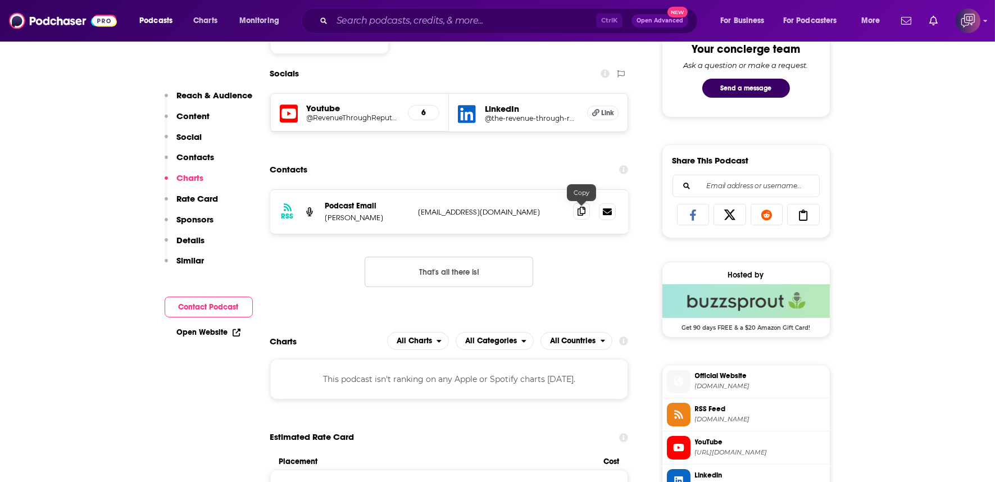
click at [582, 203] on span at bounding box center [581, 211] width 17 height 17
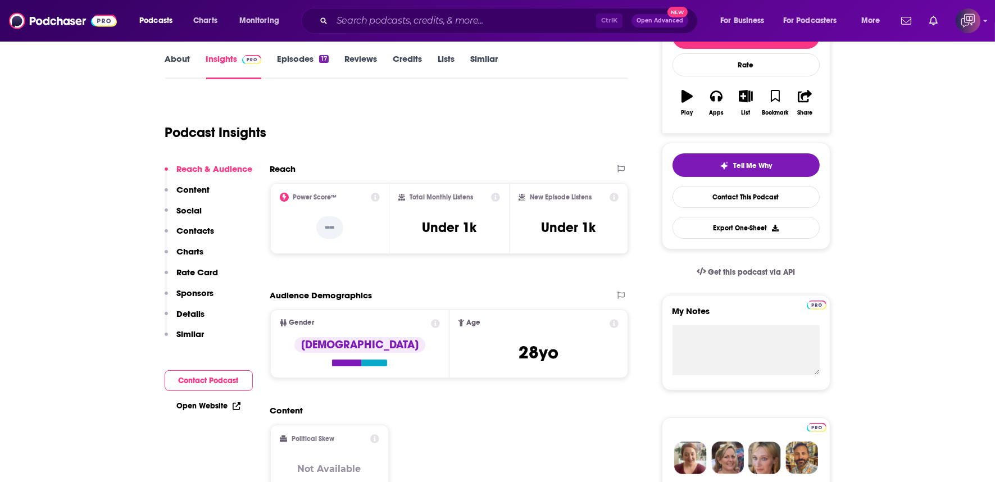
scroll to position [187, 0]
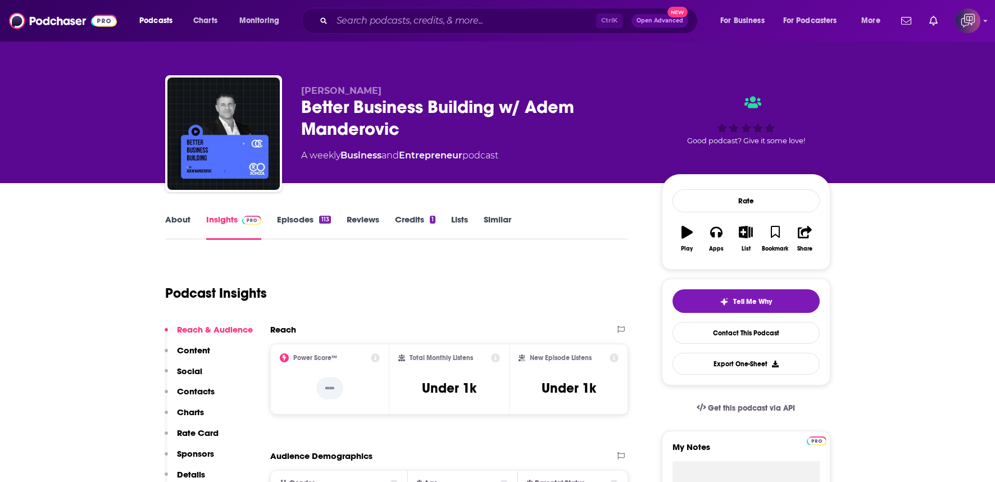
click at [473, 122] on div "Better Business Building w/ Adem Manderovic" at bounding box center [472, 118] width 343 height 44
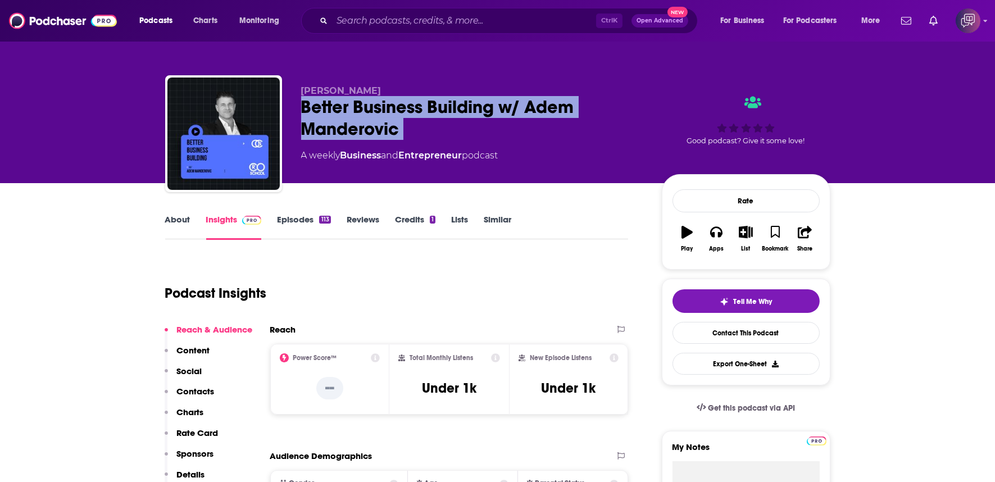
click at [473, 122] on div "Better Business Building w/ Adem Manderovic" at bounding box center [472, 118] width 343 height 44
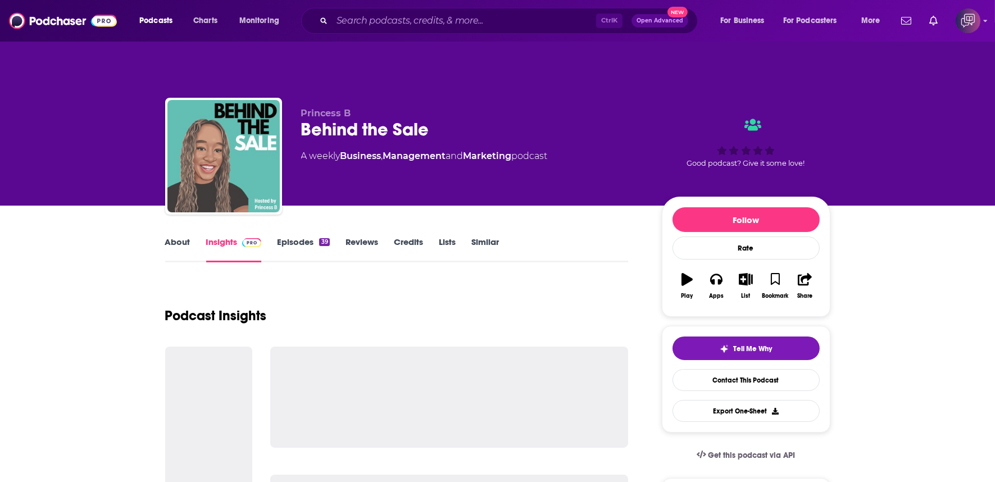
click at [468, 119] on div "Behind the Sale" at bounding box center [472, 130] width 343 height 22
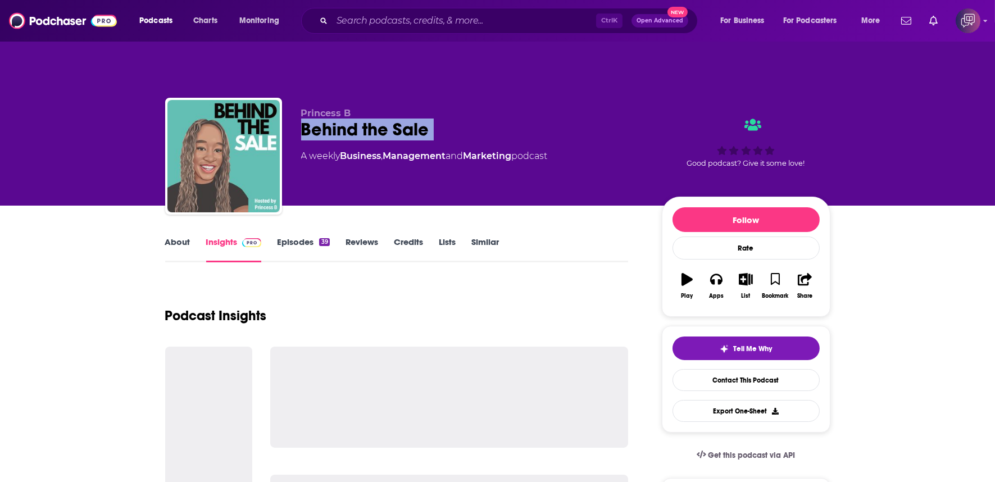
click at [468, 119] on div "Behind the Sale" at bounding box center [472, 130] width 343 height 22
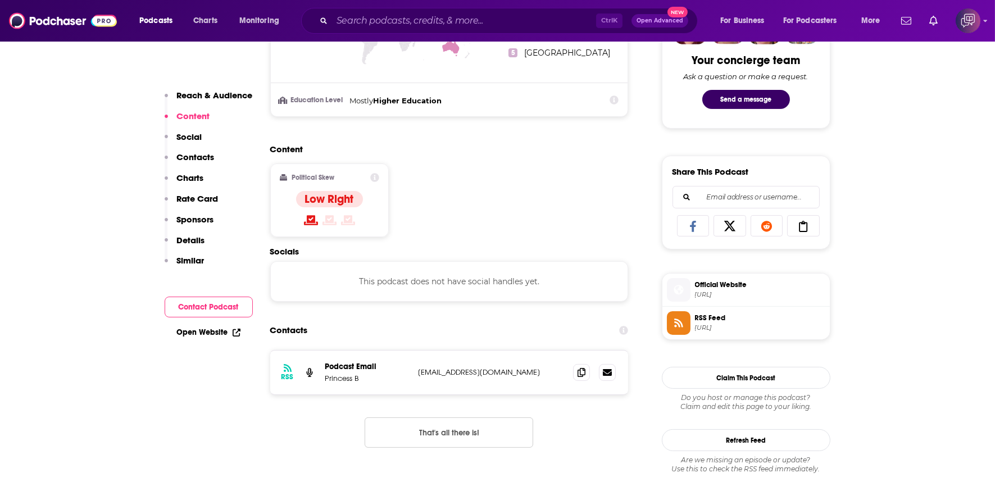
scroll to position [624, 0]
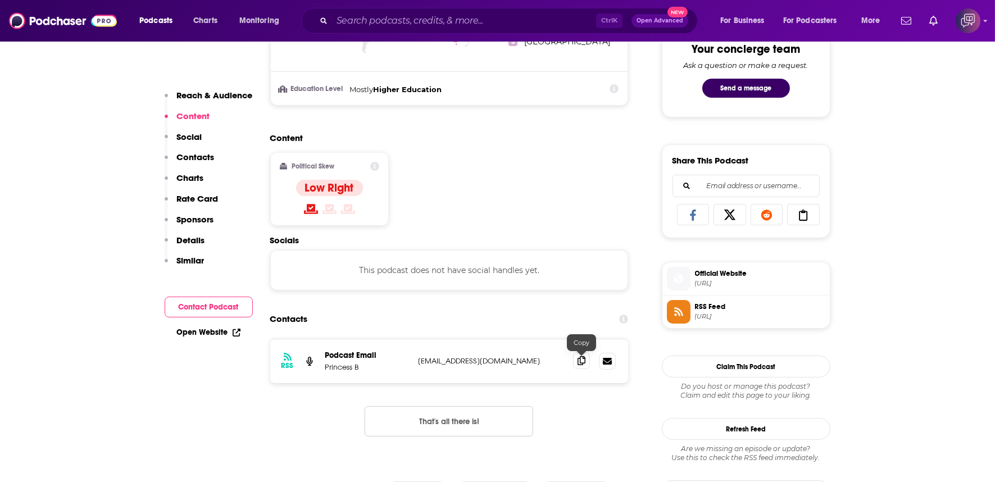
click at [576, 352] on span at bounding box center [581, 360] width 17 height 17
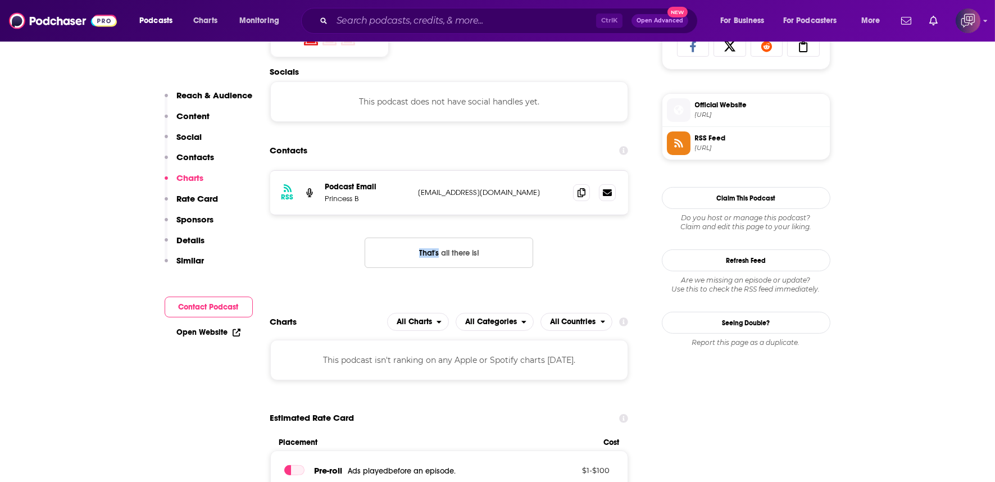
scroll to position [873, 0]
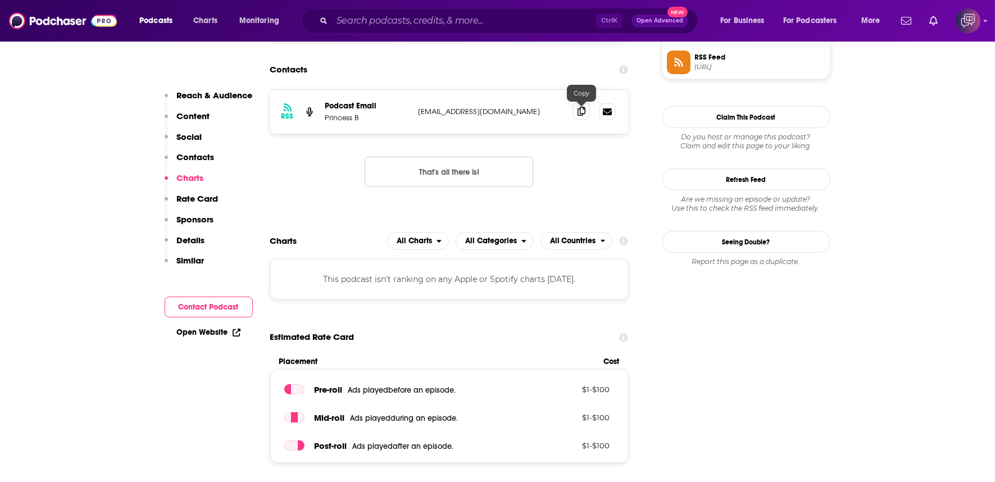
click at [586, 103] on span at bounding box center [581, 111] width 17 height 17
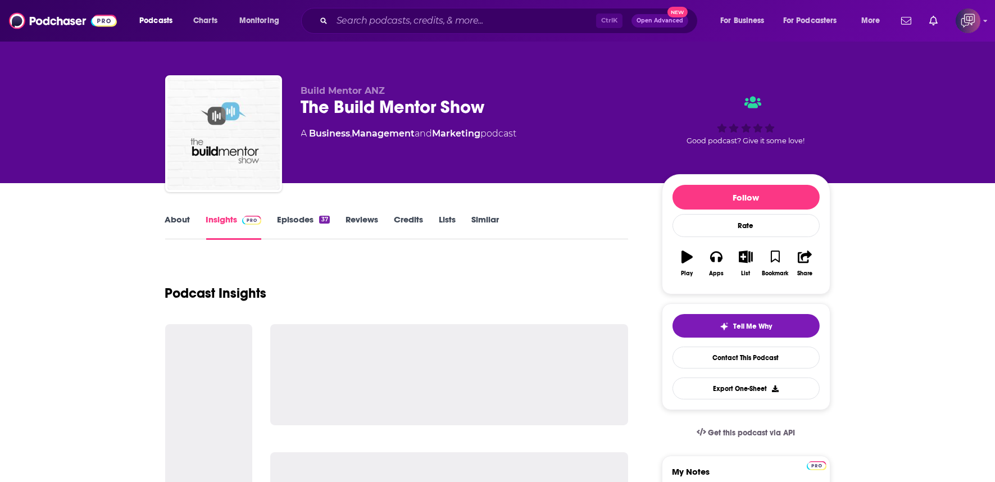
click at [503, 112] on div "The Build Mentor Show" at bounding box center [472, 107] width 343 height 22
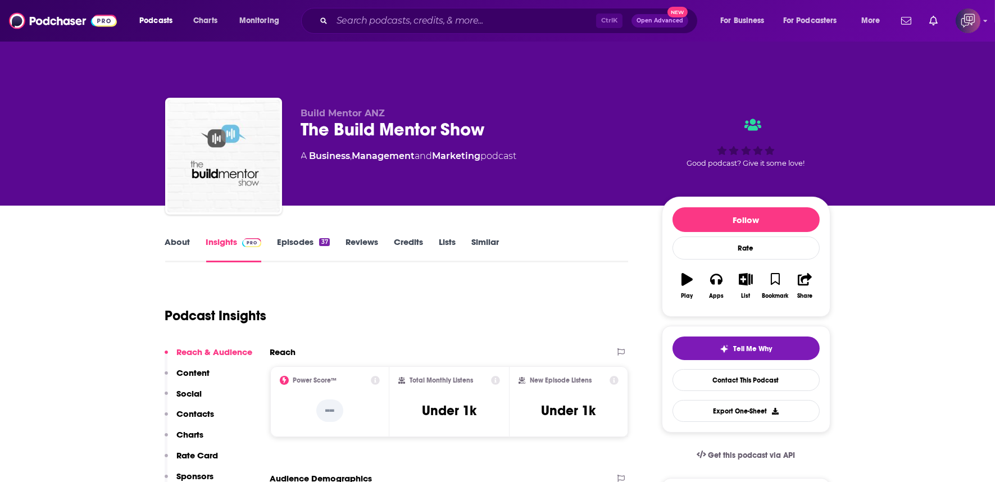
click at [186, 236] on link "About" at bounding box center [177, 249] width 25 height 26
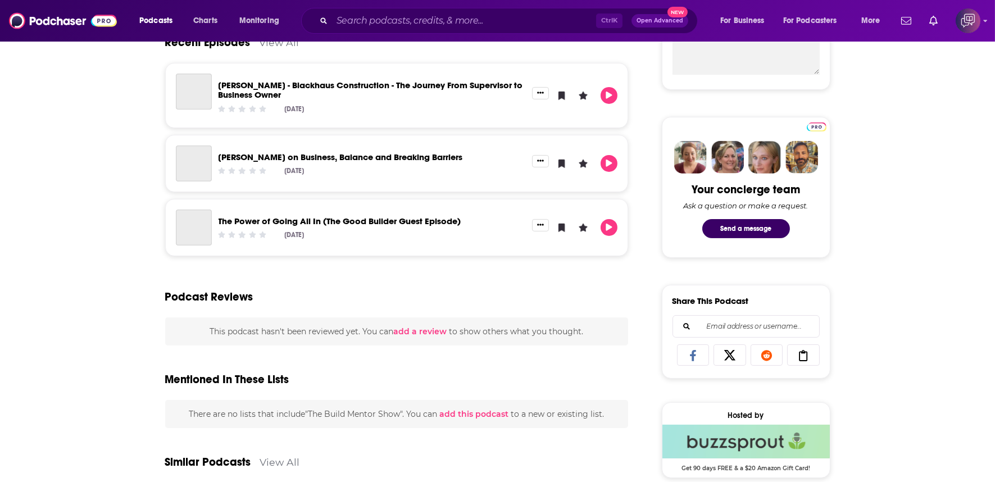
scroll to position [374, 0]
